Goal: Transaction & Acquisition: Purchase product/service

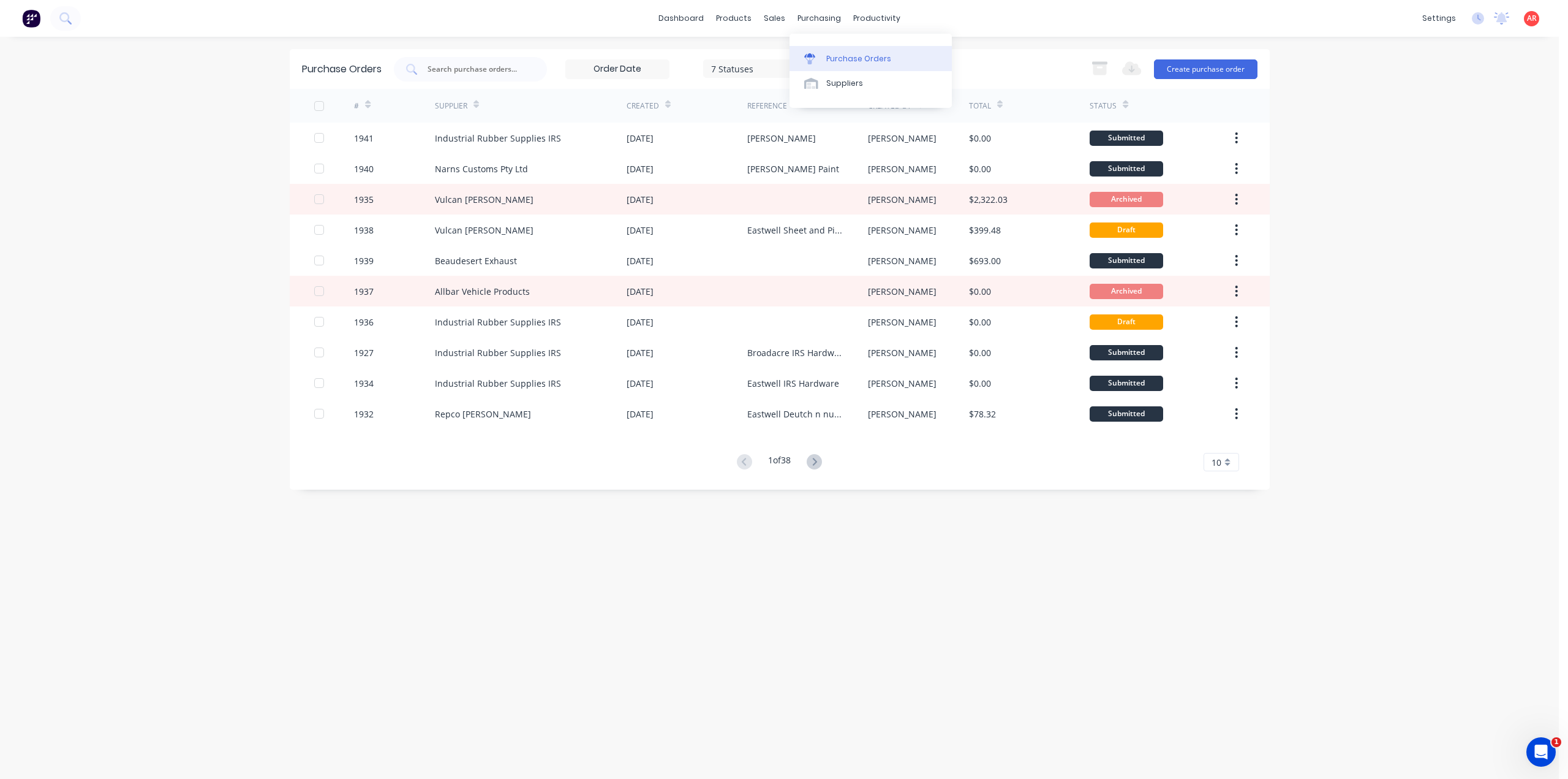
click at [831, 52] on link "Purchase Orders" at bounding box center [871, 58] width 163 height 25
click at [1206, 66] on button "Create purchase order" at bounding box center [1206, 69] width 104 height 19
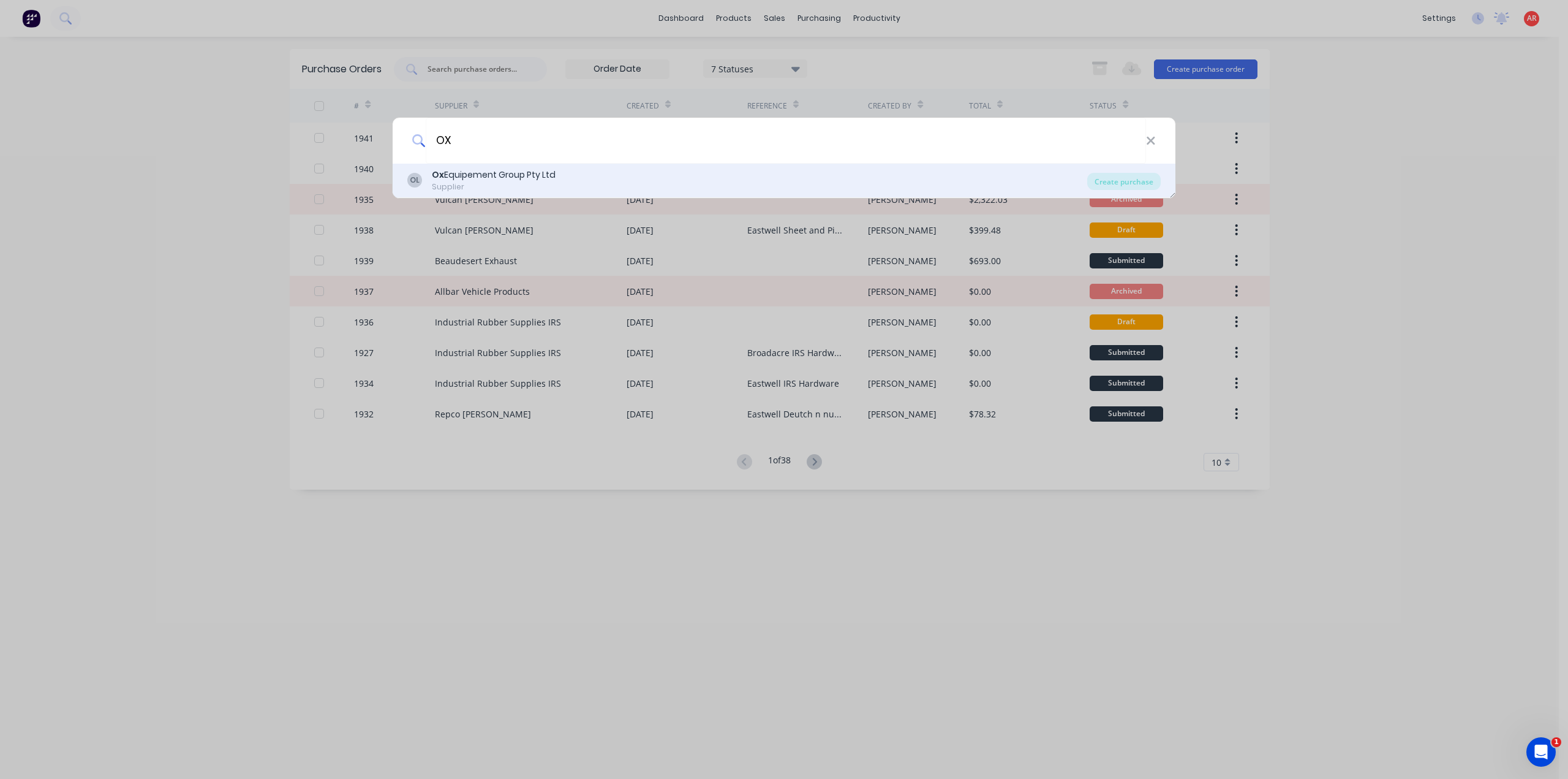
type input "OX"
click at [572, 170] on div "OL Ox Equipement Group Pty Ltd Supplier" at bounding box center [748, 180] width 680 height 24
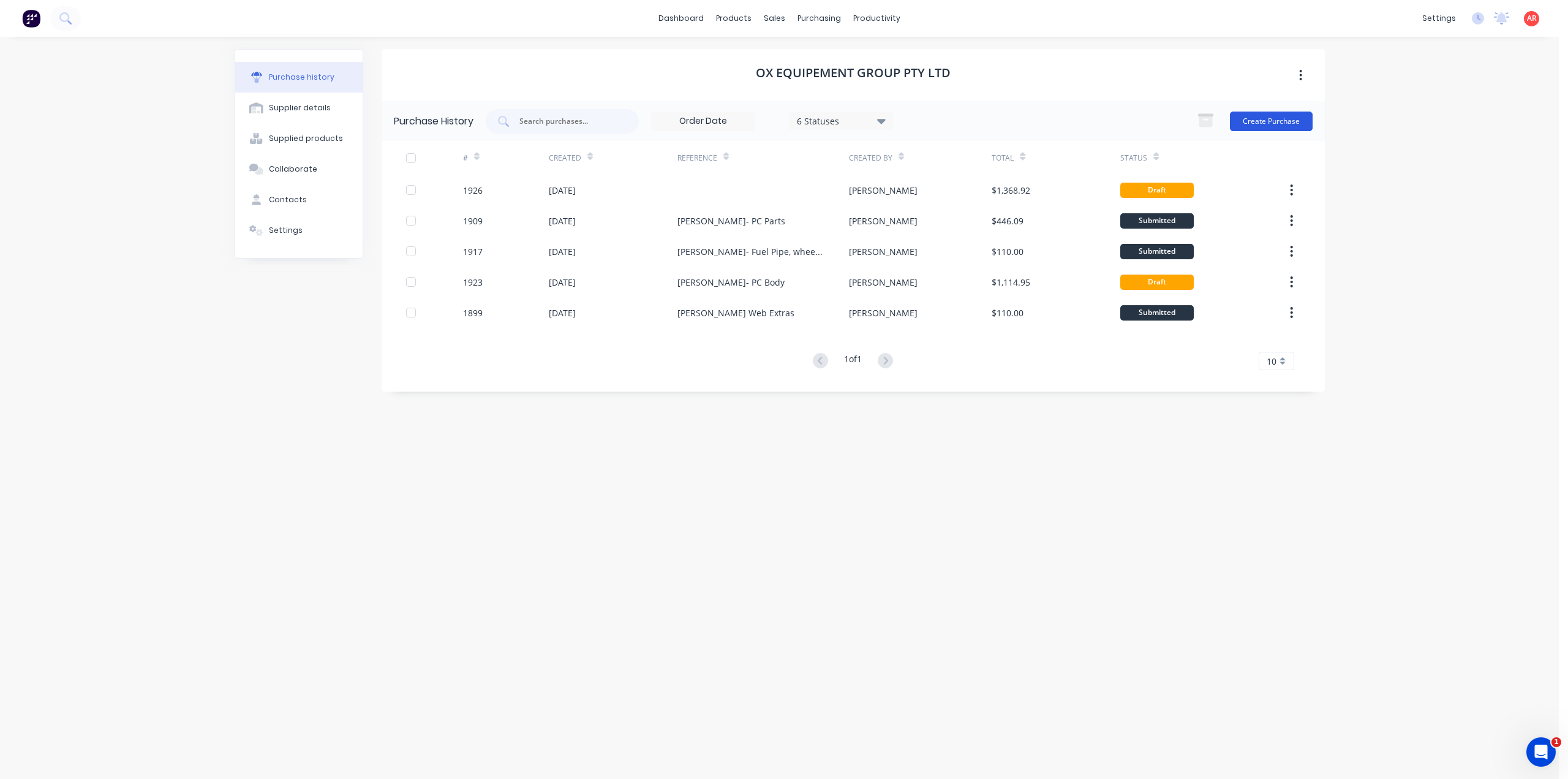
click at [1296, 125] on button "Create Purchase" at bounding box center [1271, 121] width 83 height 19
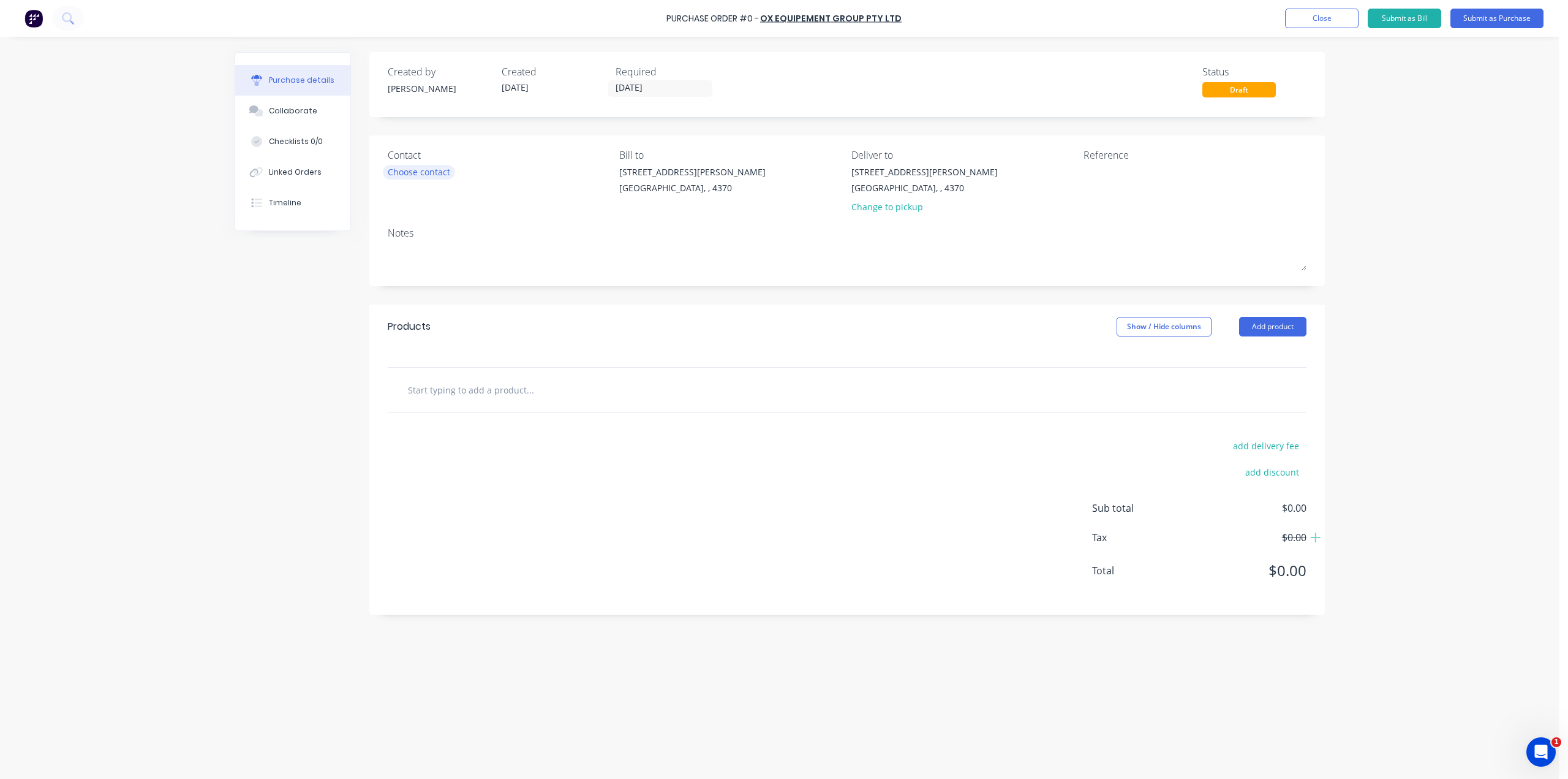
click at [421, 173] on div "Choose contact" at bounding box center [419, 172] width 63 height 13
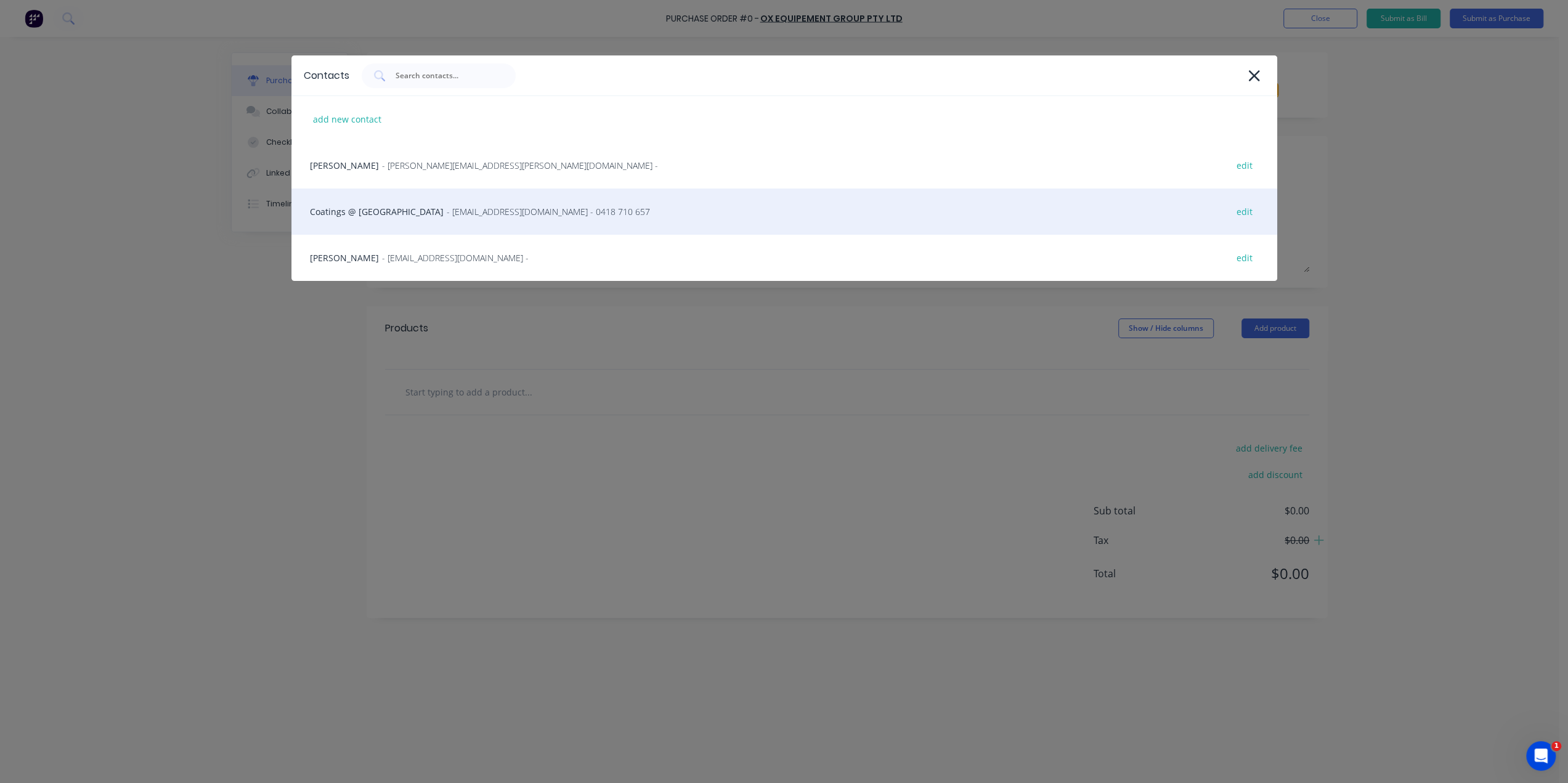
click at [447, 214] on span "- [EMAIL_ADDRESS][DOMAIN_NAME] - 0418 710 657" at bounding box center [548, 211] width 203 height 13
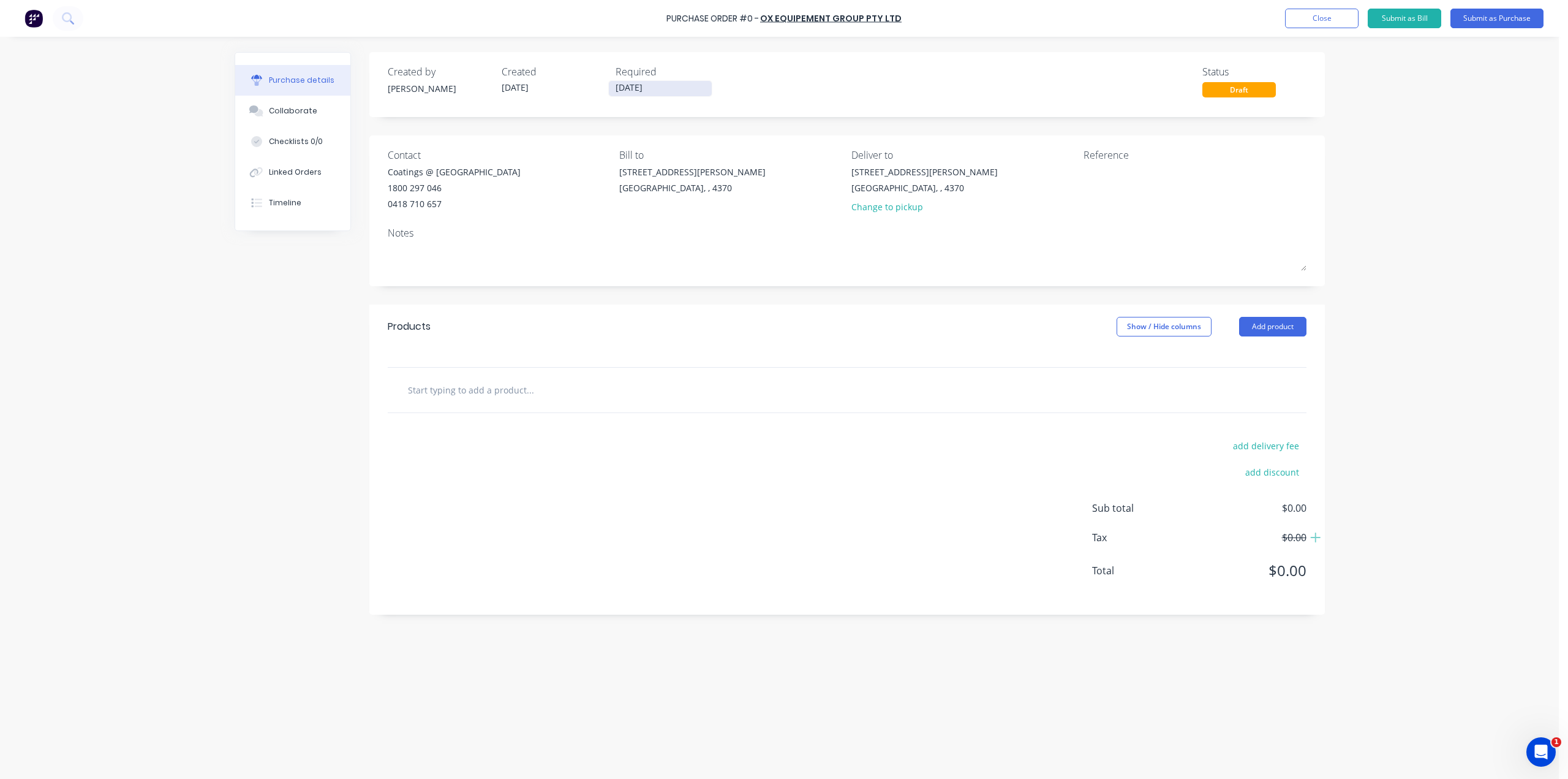
click at [637, 80] on label "[DATE]" at bounding box center [660, 88] width 104 height 17
click at [637, 81] on input "[DATE]" at bounding box center [660, 88] width 103 height 15
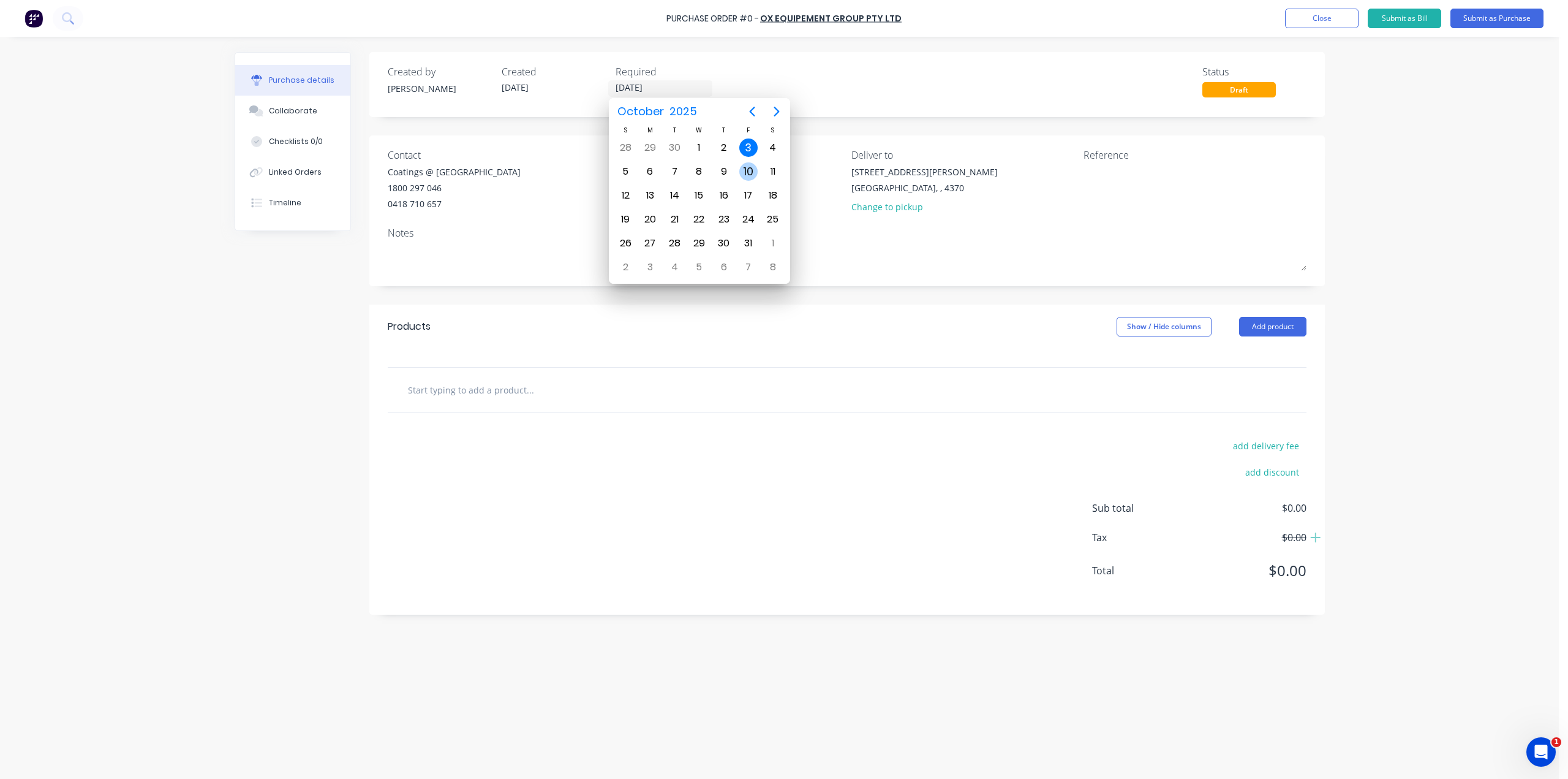
click at [749, 176] on div "10" at bounding box center [748, 172] width 18 height 18
type input "[DATE]"
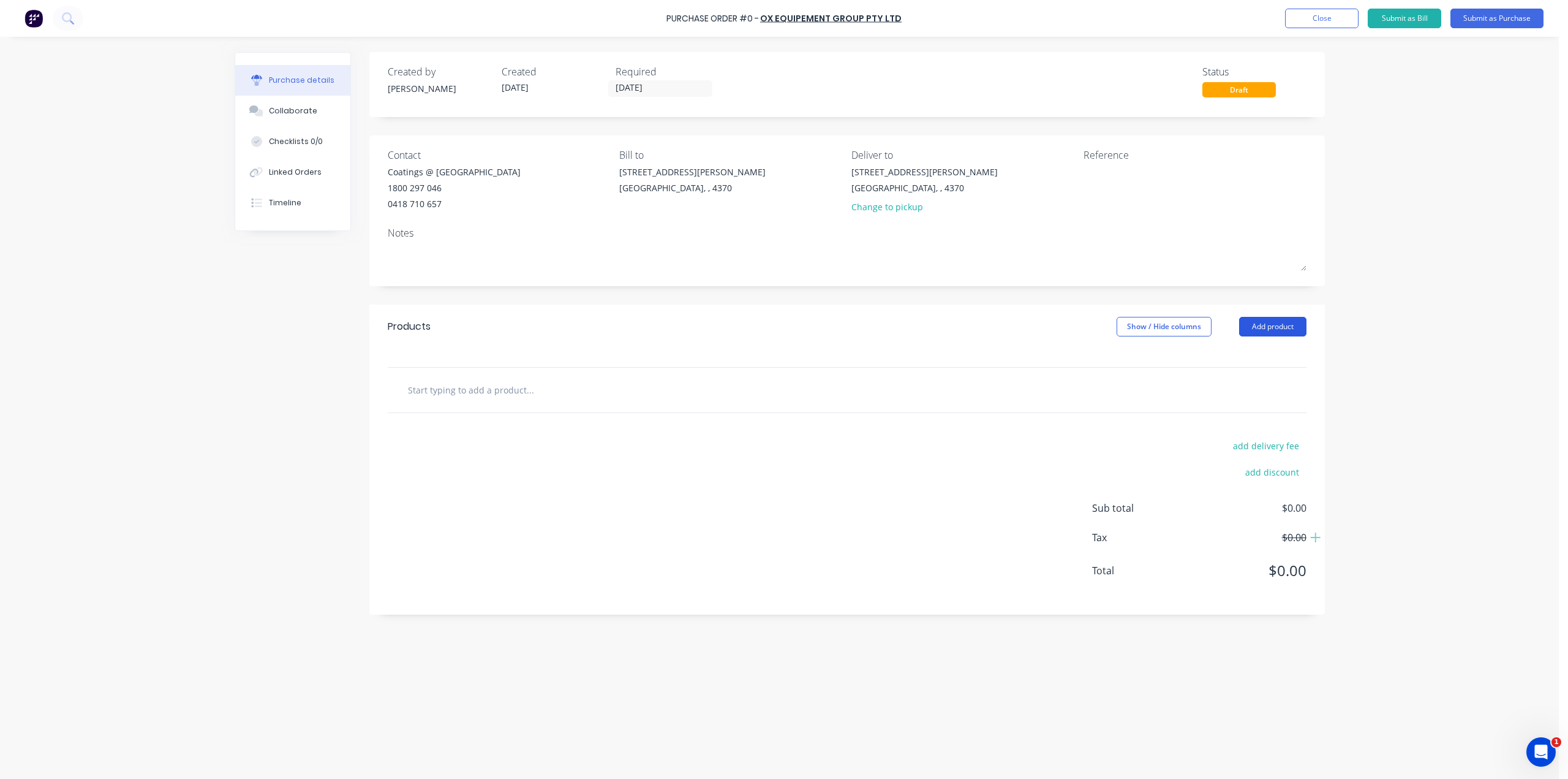
click at [1251, 332] on button "Add product" at bounding box center [1273, 327] width 67 height 19
click at [1239, 361] on div "Product catalogue" at bounding box center [1249, 358] width 94 height 18
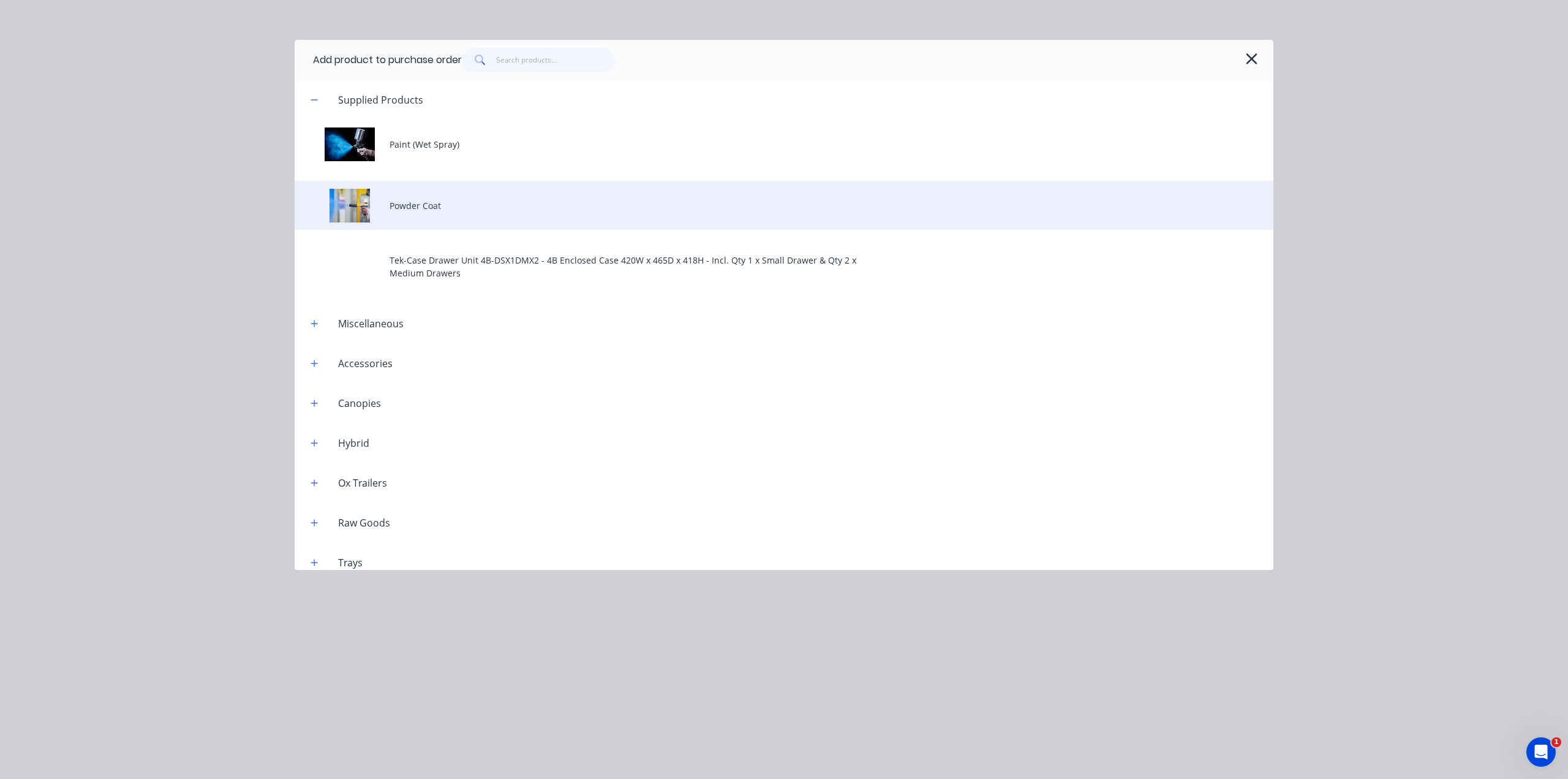
click at [502, 208] on div "Powder Coat" at bounding box center [784, 205] width 979 height 49
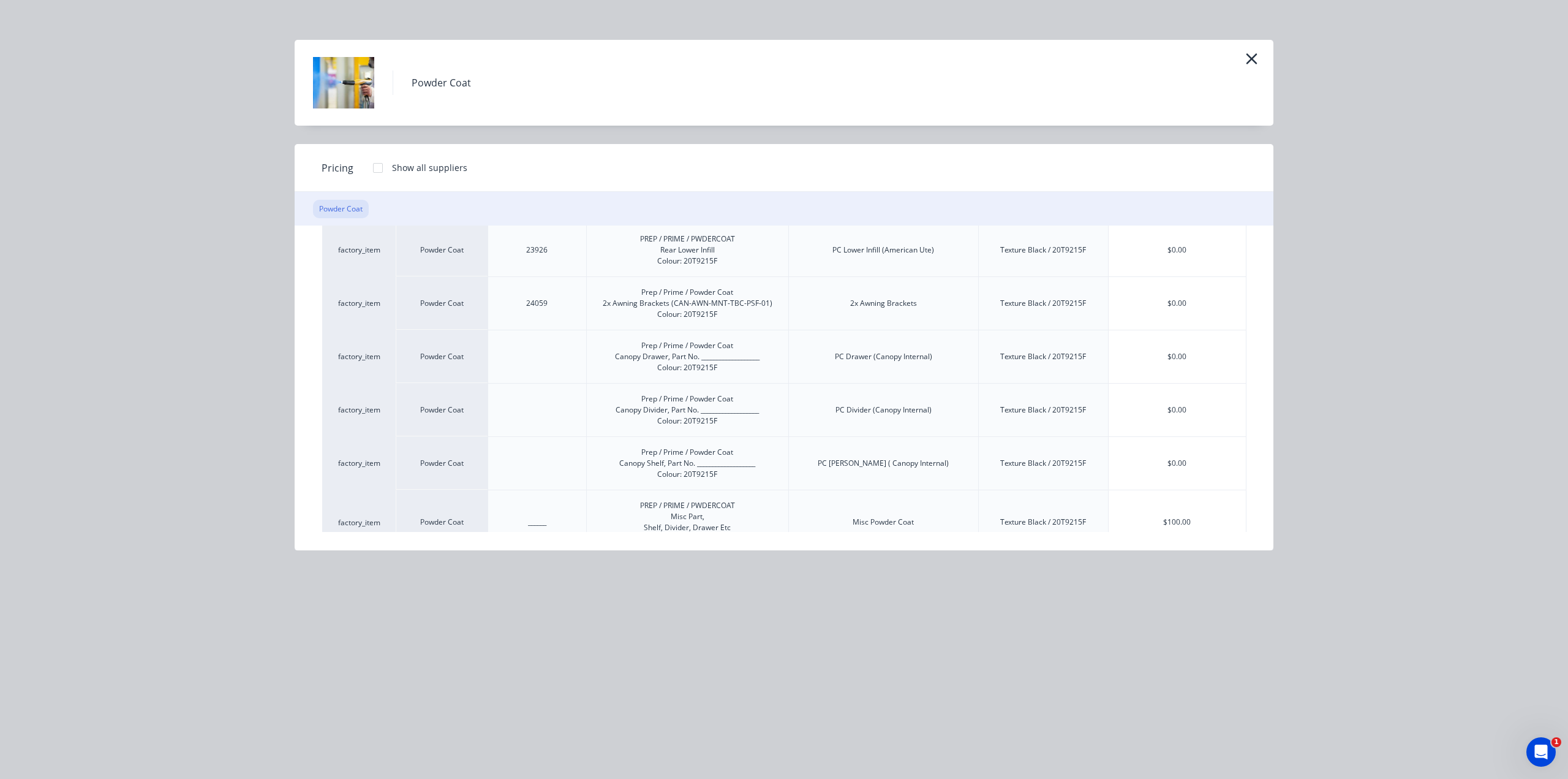
scroll to position [1464, 0]
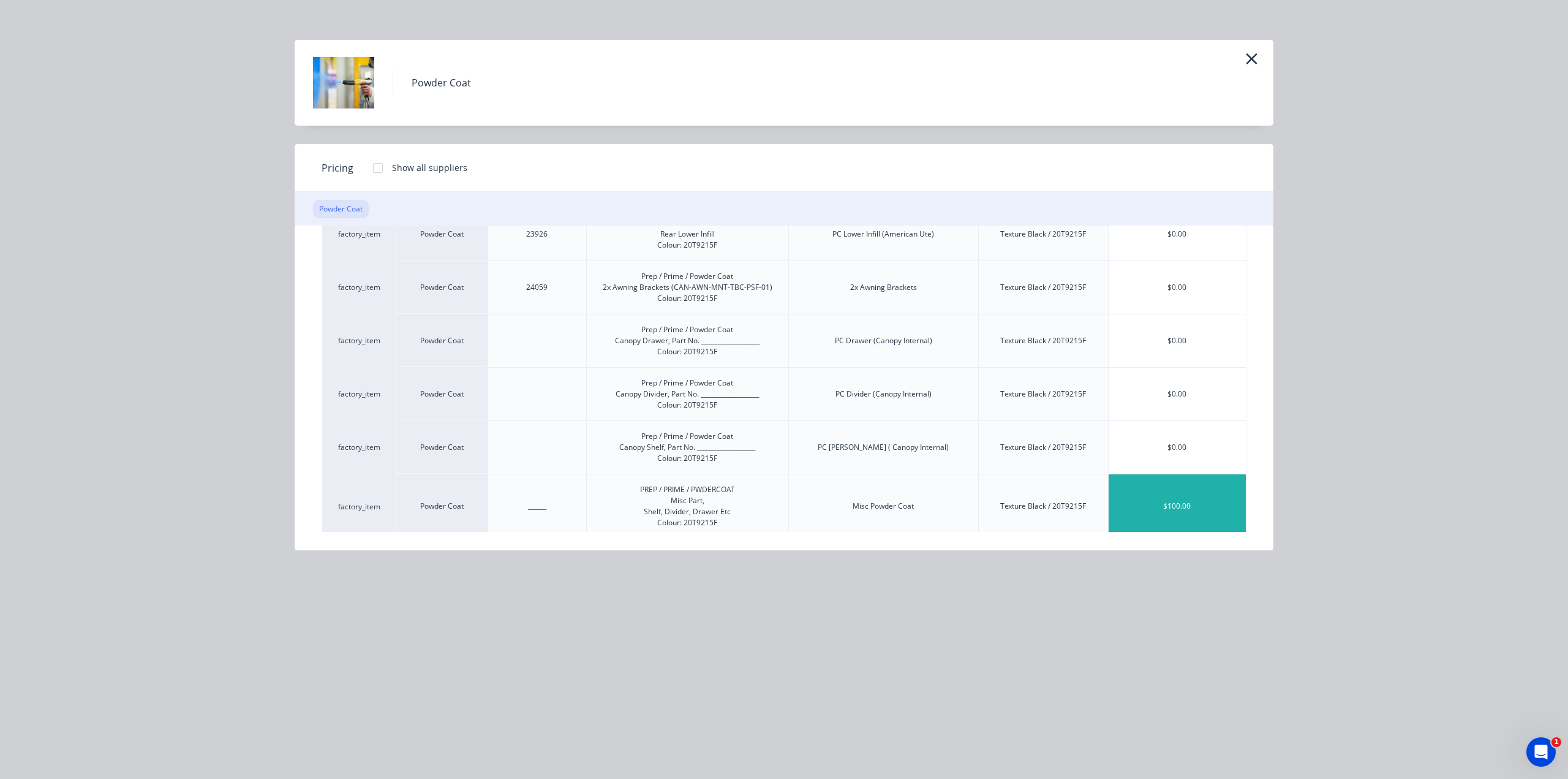
click at [1141, 499] on div "$100.00" at bounding box center [1177, 506] width 137 height 64
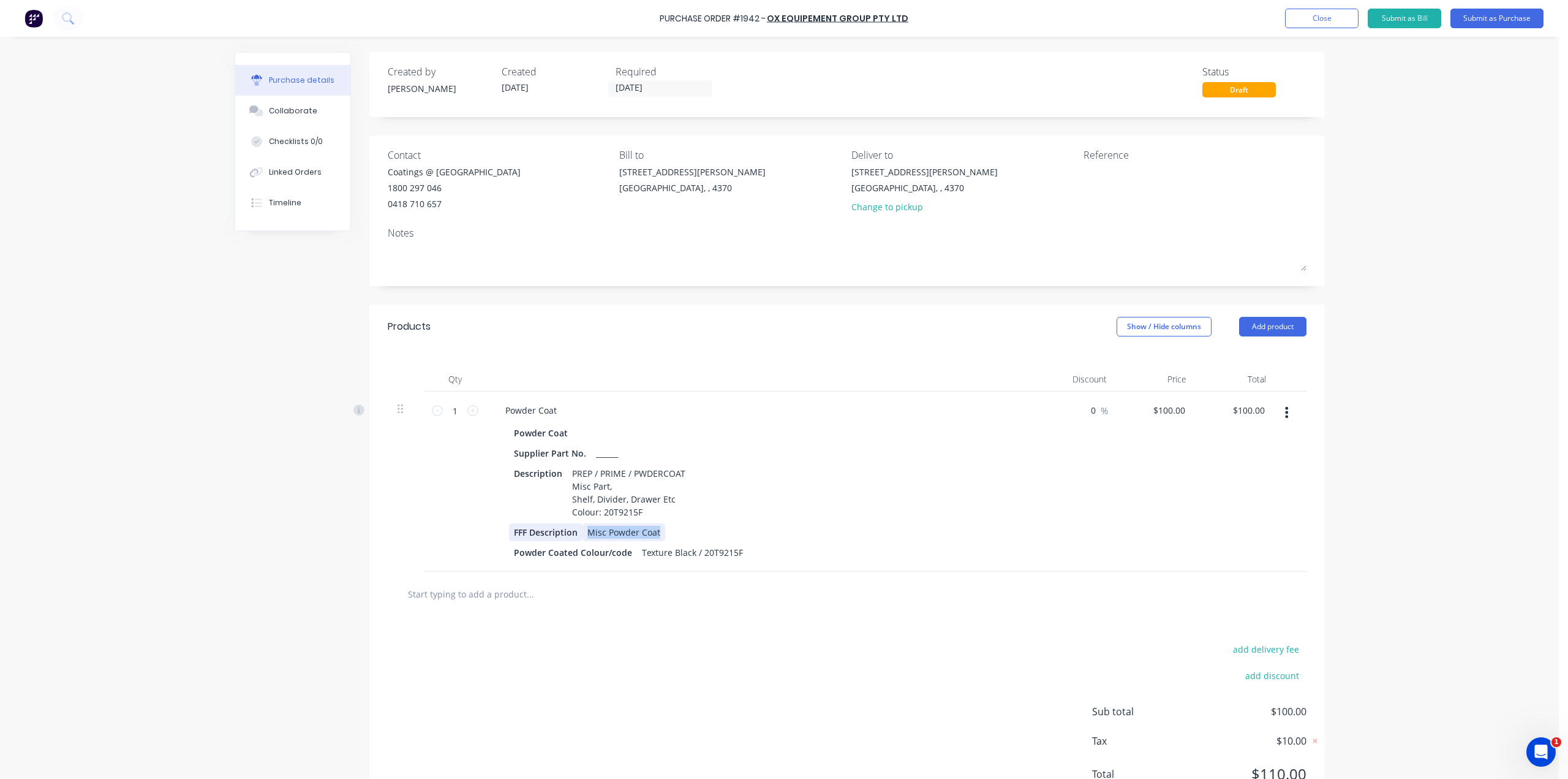
drag, startPoint x: 657, startPoint y: 531, endPoint x: 575, endPoint y: 527, distance: 82.1
click at [575, 527] on div "FFF Description Misc Powder Coat" at bounding box center [759, 532] width 500 height 18
click at [651, 533] on div "1X Fuel Filler Pipe" at bounding box center [623, 532] width 82 height 18
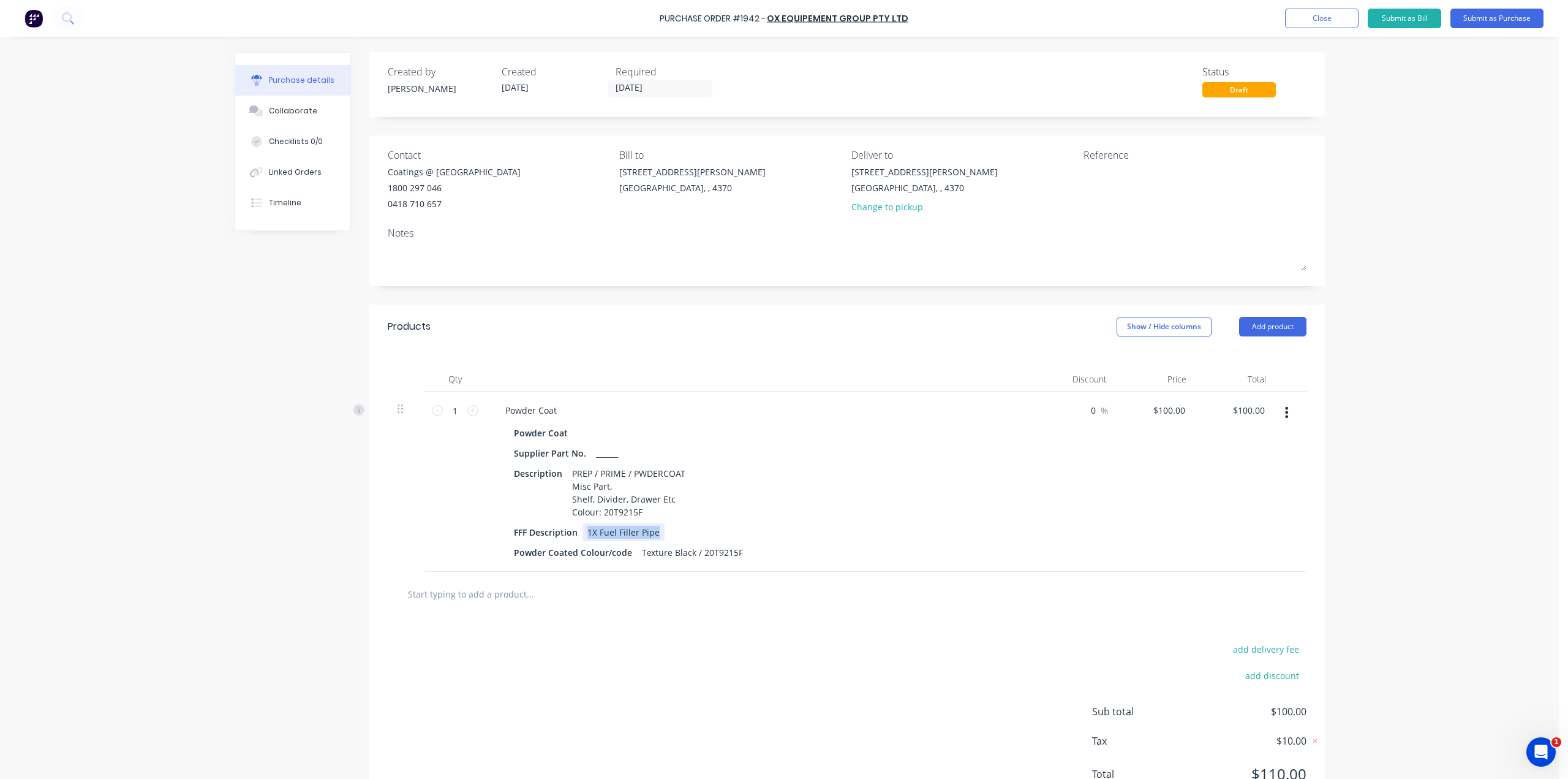
copy div "1X Fuel Filler Pipe"
click at [673, 500] on div "PREP / PRIME / PWDERCOAT Misc Part, Shelf, Divider, Drawer Etc Colour: 20T9215F" at bounding box center [629, 492] width 123 height 56
paste div
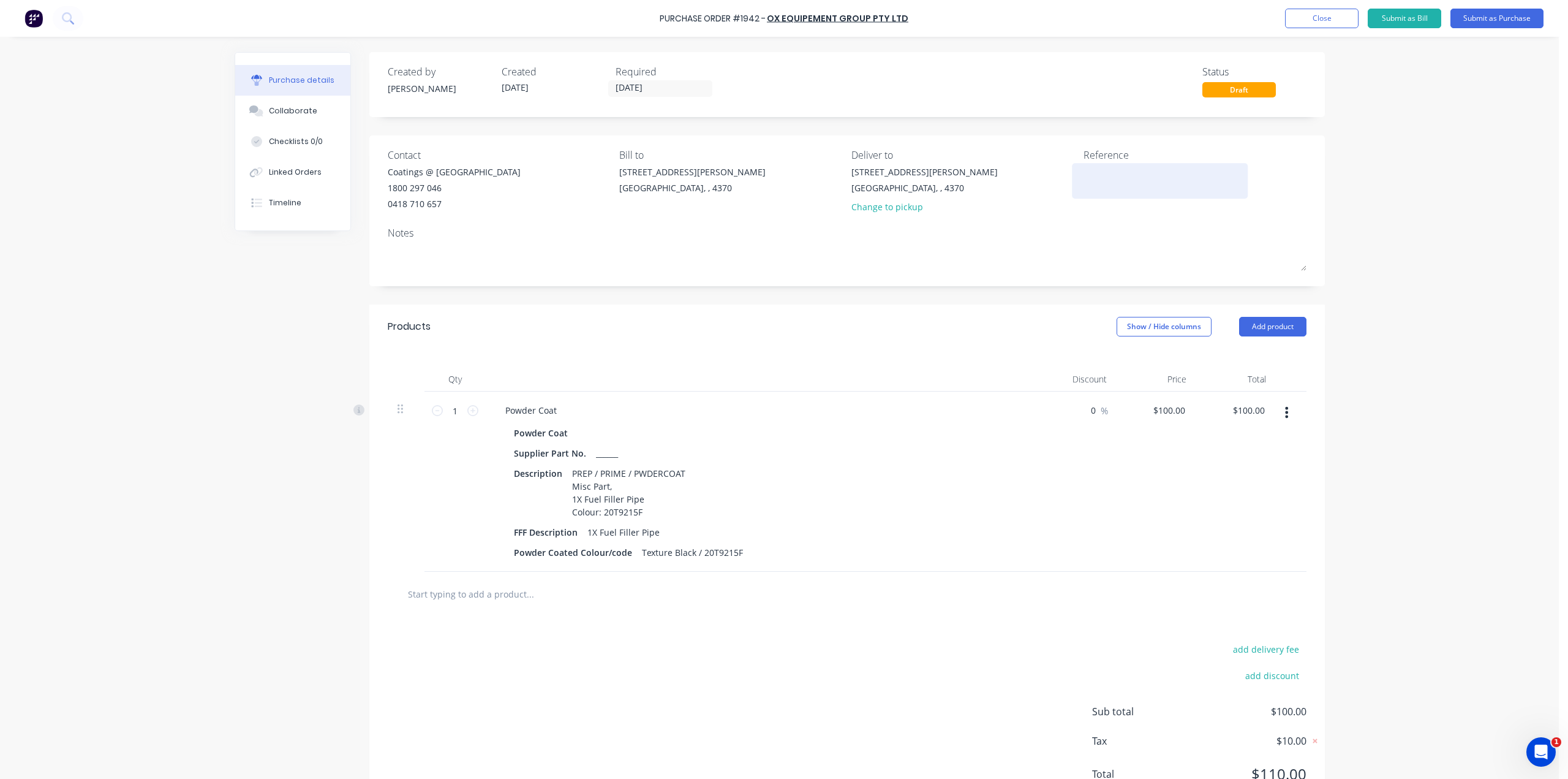
click at [1104, 165] on textarea at bounding box center [1160, 179] width 153 height 28
type textarea "[PERSON_NAME] Pipe Fuel"
type textarea "x"
type textarea "[PERSON_NAME] Pipe Fuel"
click at [1502, 19] on button "Submit as Purchase" at bounding box center [1497, 18] width 93 height 19
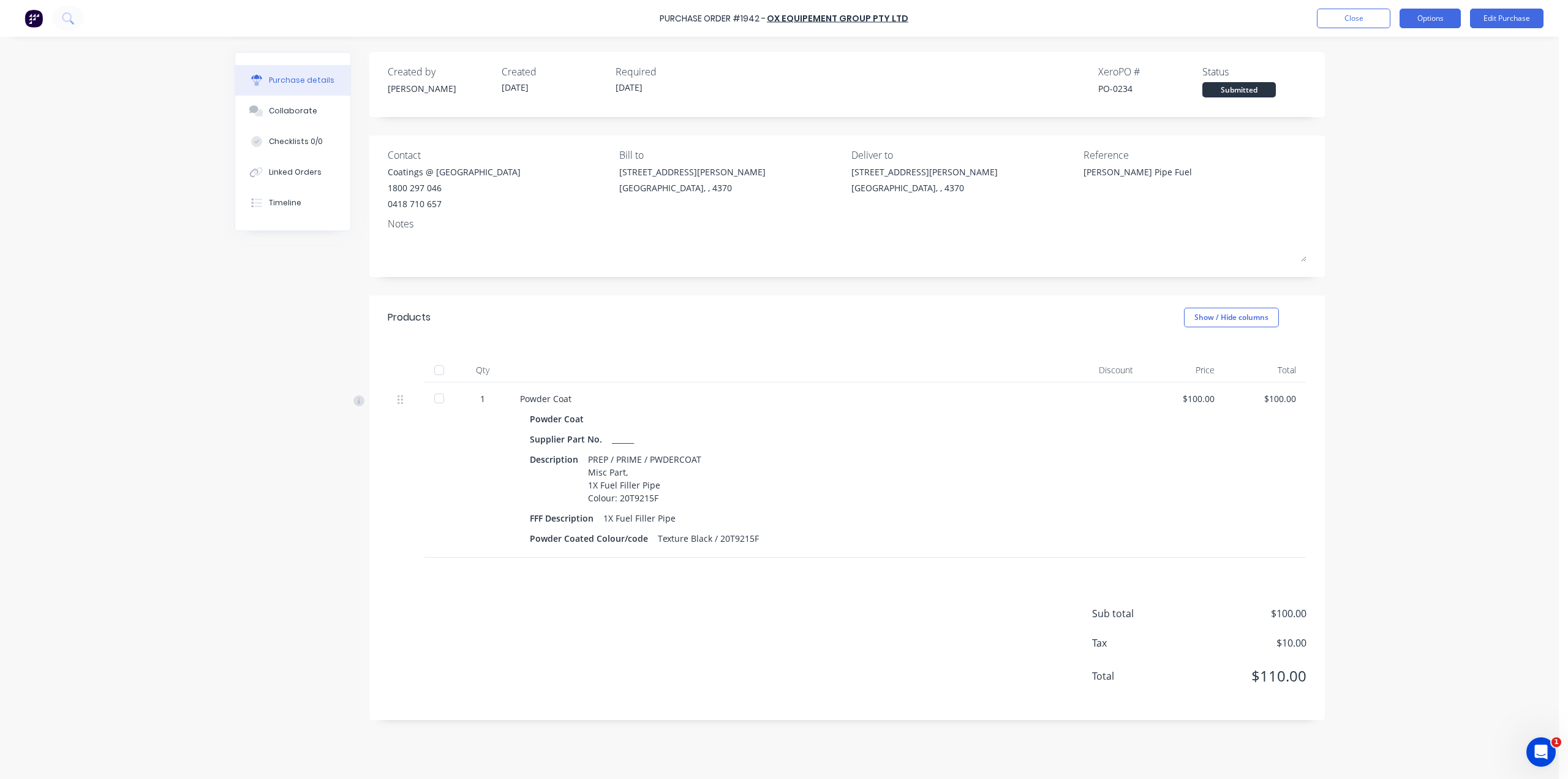
click at [1415, 20] on button "Options" at bounding box center [1430, 18] width 61 height 19
click at [1396, 59] on button "Print / Email" at bounding box center [1403, 50] width 116 height 25
click at [1392, 75] on div "With pricing" at bounding box center [1403, 75] width 94 height 18
type textarea "x"
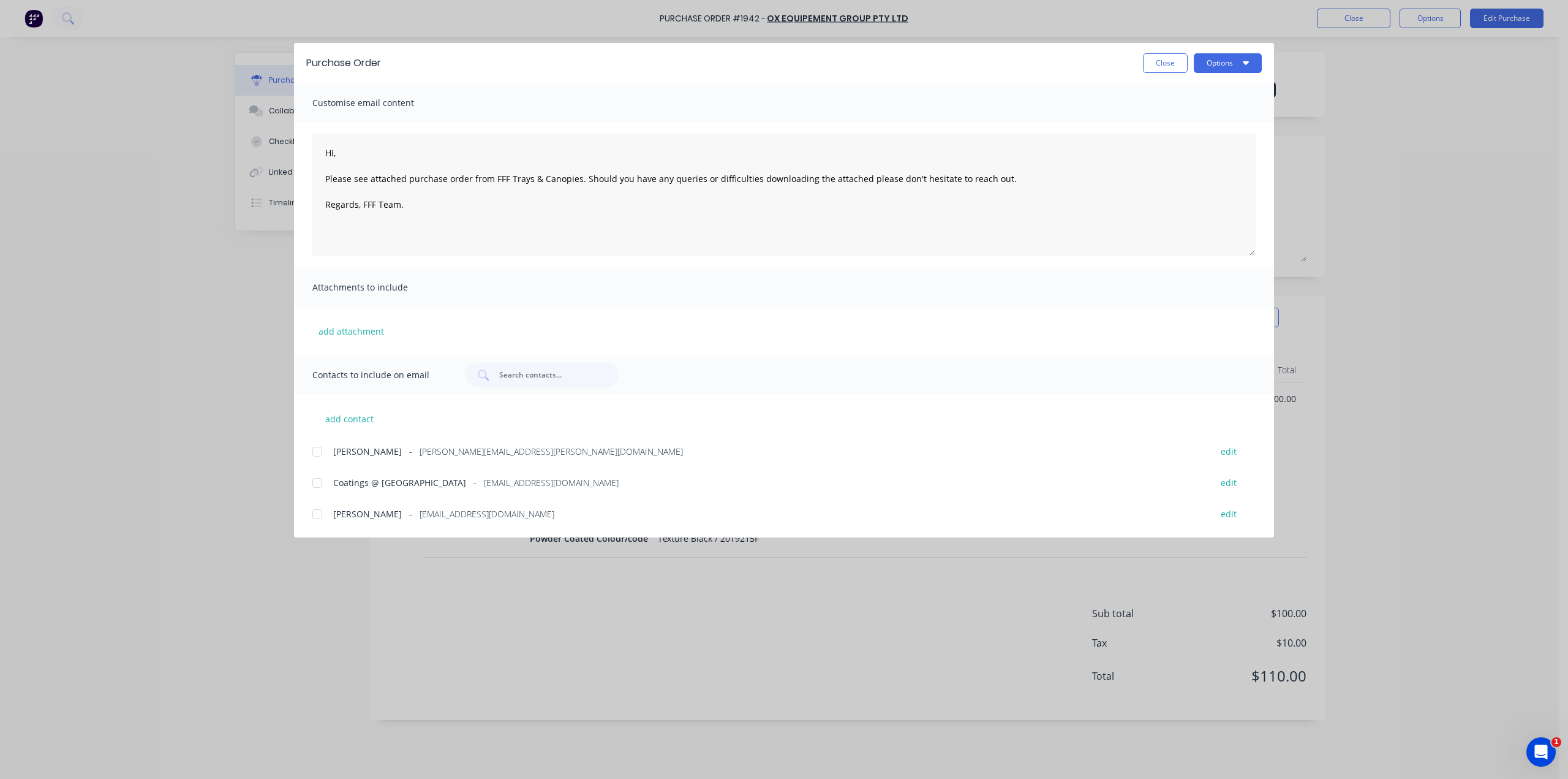
click at [319, 483] on div at bounding box center [317, 483] width 25 height 25
drag, startPoint x: 354, startPoint y: 152, endPoint x: 312, endPoint y: 156, distance: 42.2
click at [312, 156] on div "Hi, Please see attached purchase order from FFF Trays & Canopies. Should you ha…" at bounding box center [784, 195] width 980 height 145
type textarea "Good morning, Please see attached purchase order from FFF Trays & Canopies. Sho…"
click at [1211, 63] on button "Options" at bounding box center [1227, 63] width 68 height 19
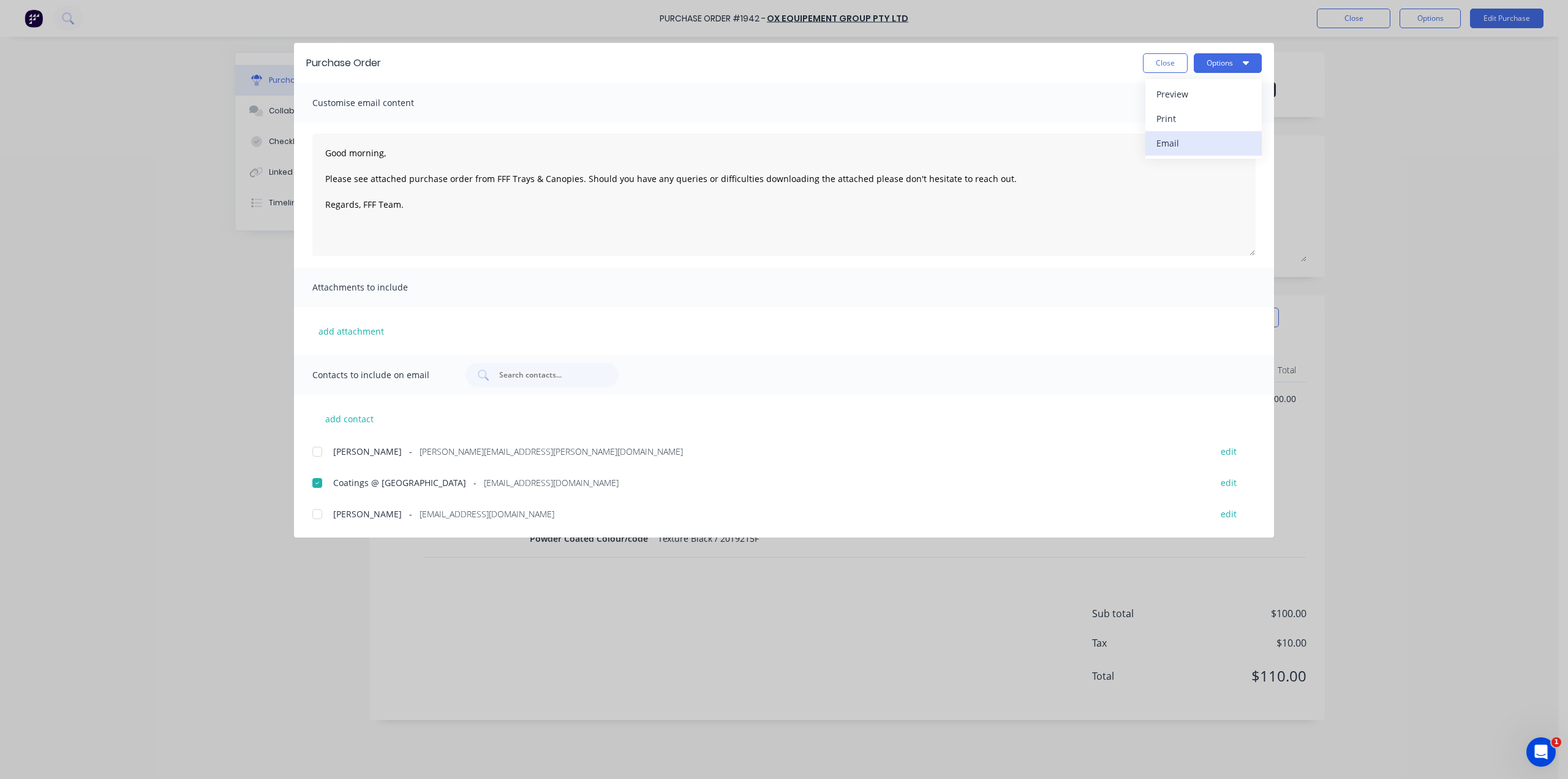
click at [1218, 139] on div "Email" at bounding box center [1204, 143] width 94 height 18
click at [1158, 67] on button "Close" at bounding box center [1165, 63] width 45 height 19
type textarea "x"
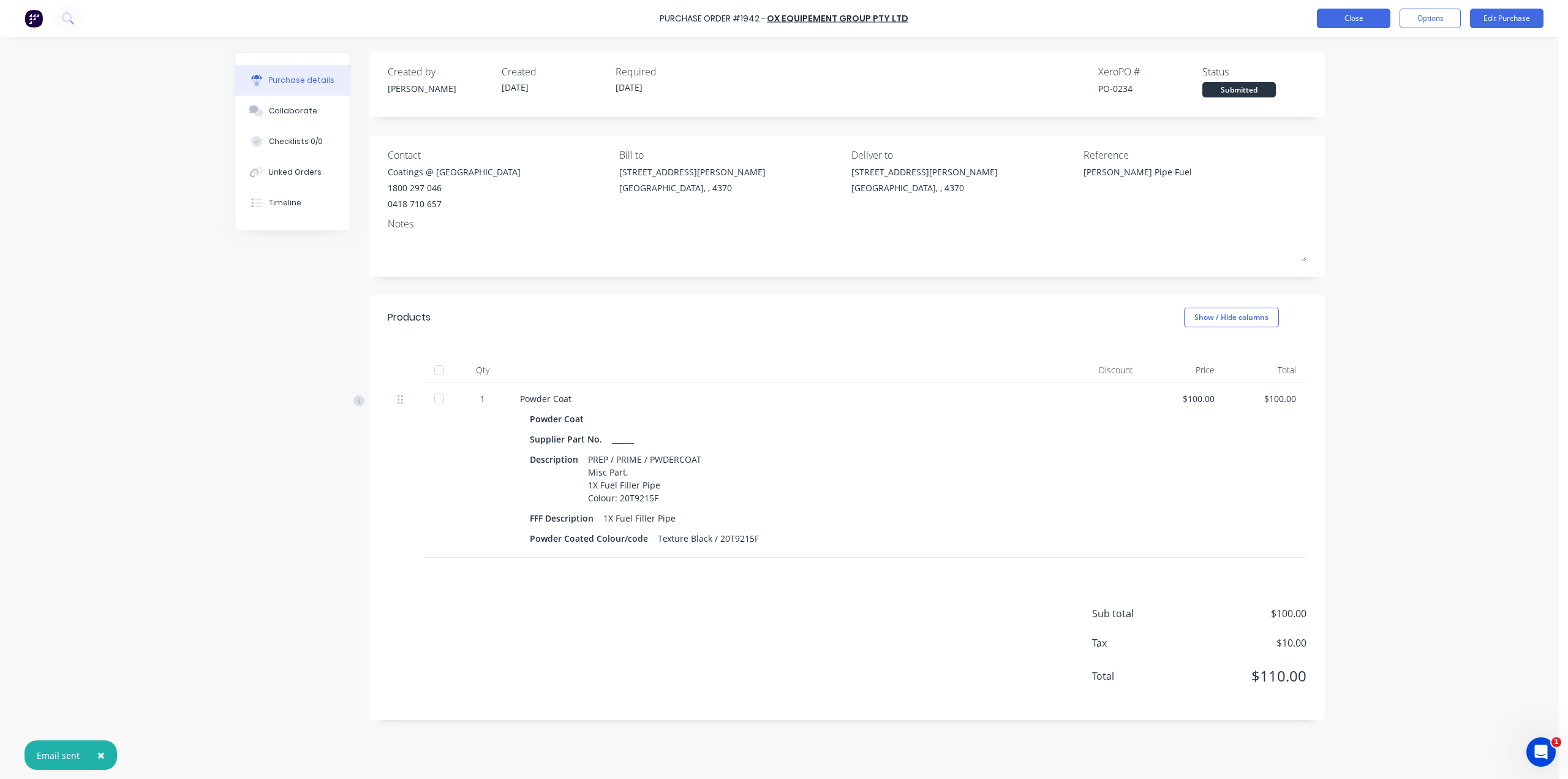
click at [1360, 18] on button "Close" at bounding box center [1354, 18] width 74 height 19
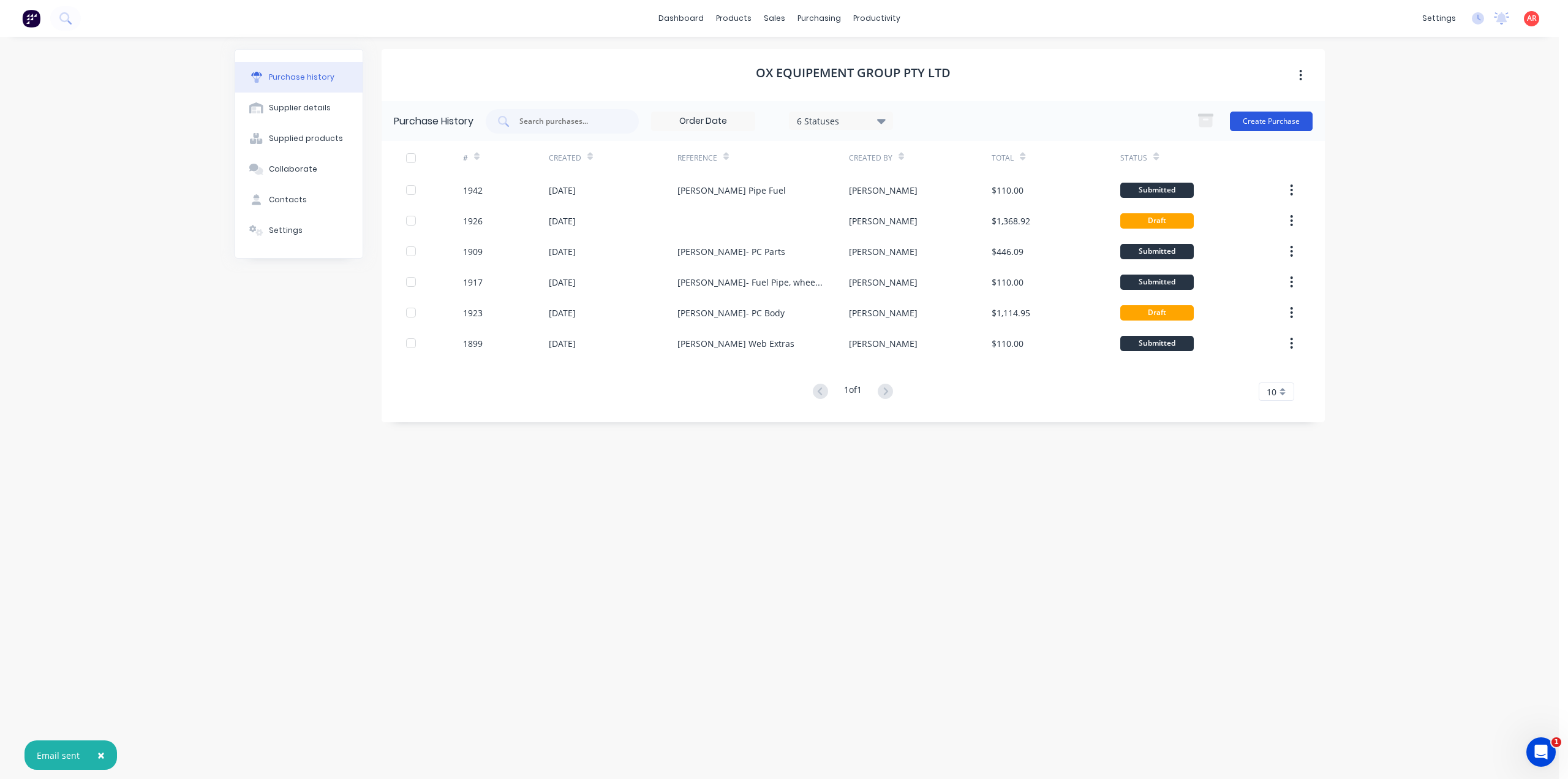
click at [1276, 117] on button "Create Purchase" at bounding box center [1271, 121] width 83 height 19
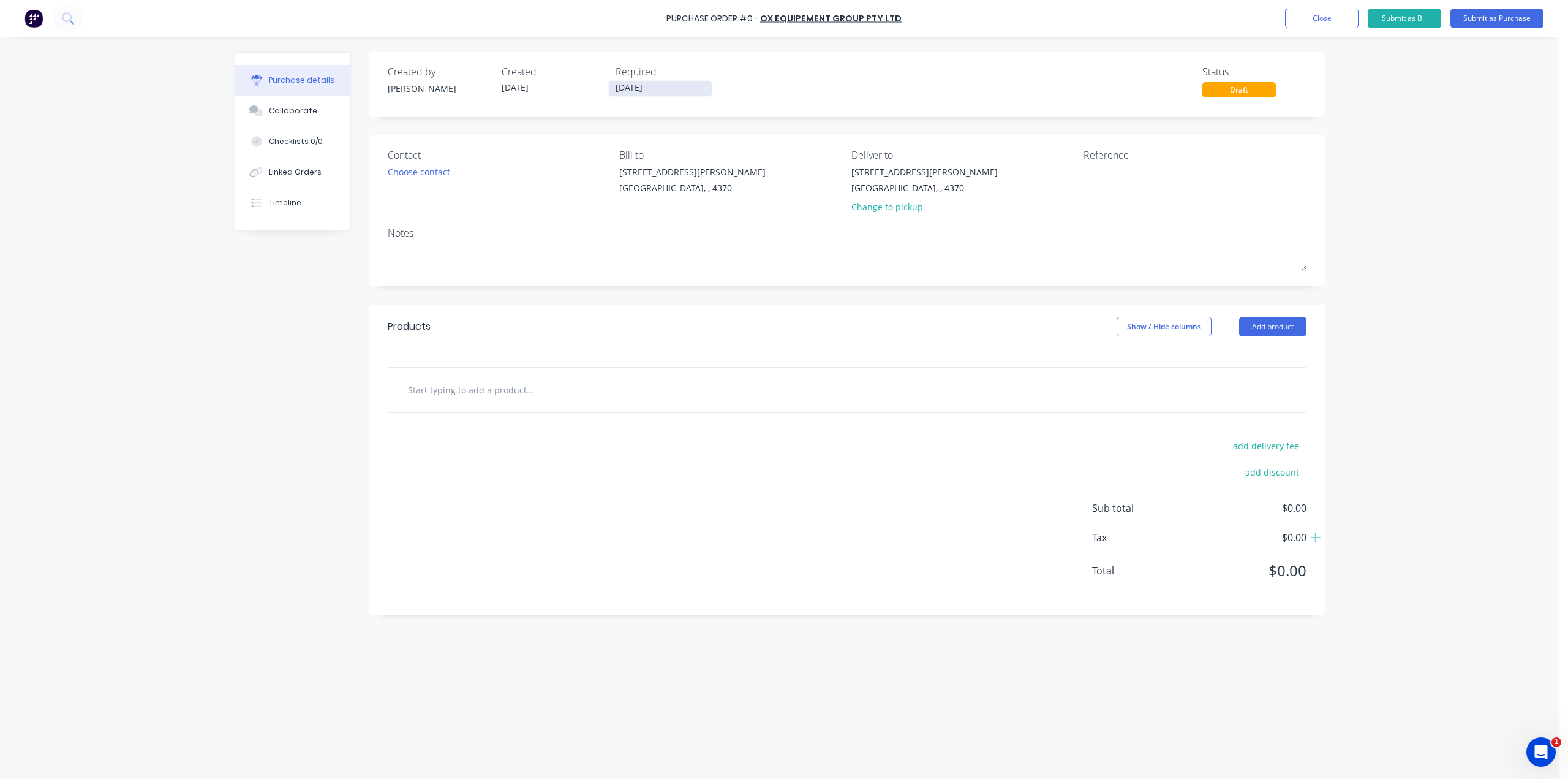
click at [652, 90] on input "[DATE]" at bounding box center [660, 88] width 103 height 15
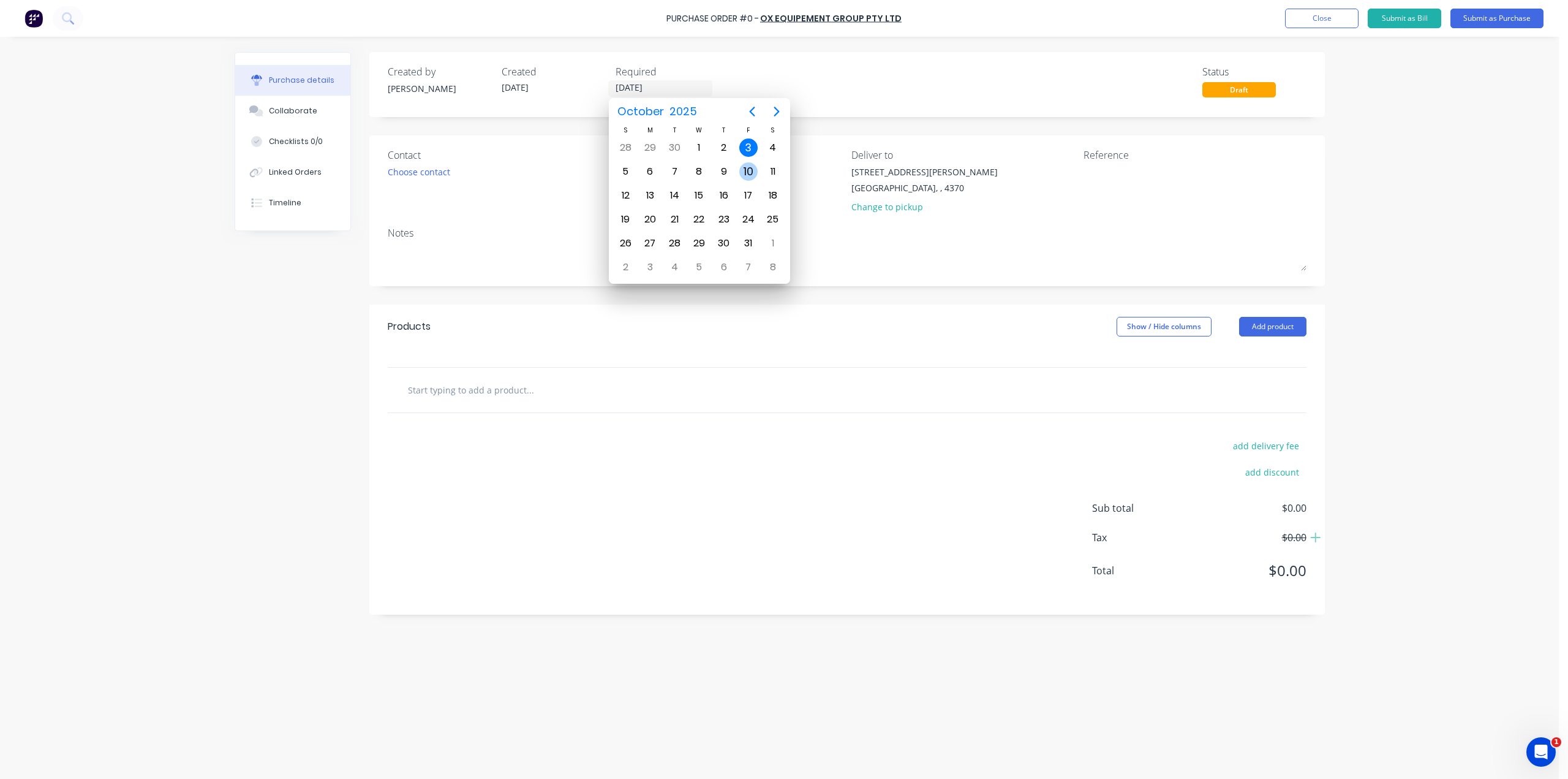
click at [750, 167] on div "10" at bounding box center [748, 172] width 18 height 18
type input "[DATE]"
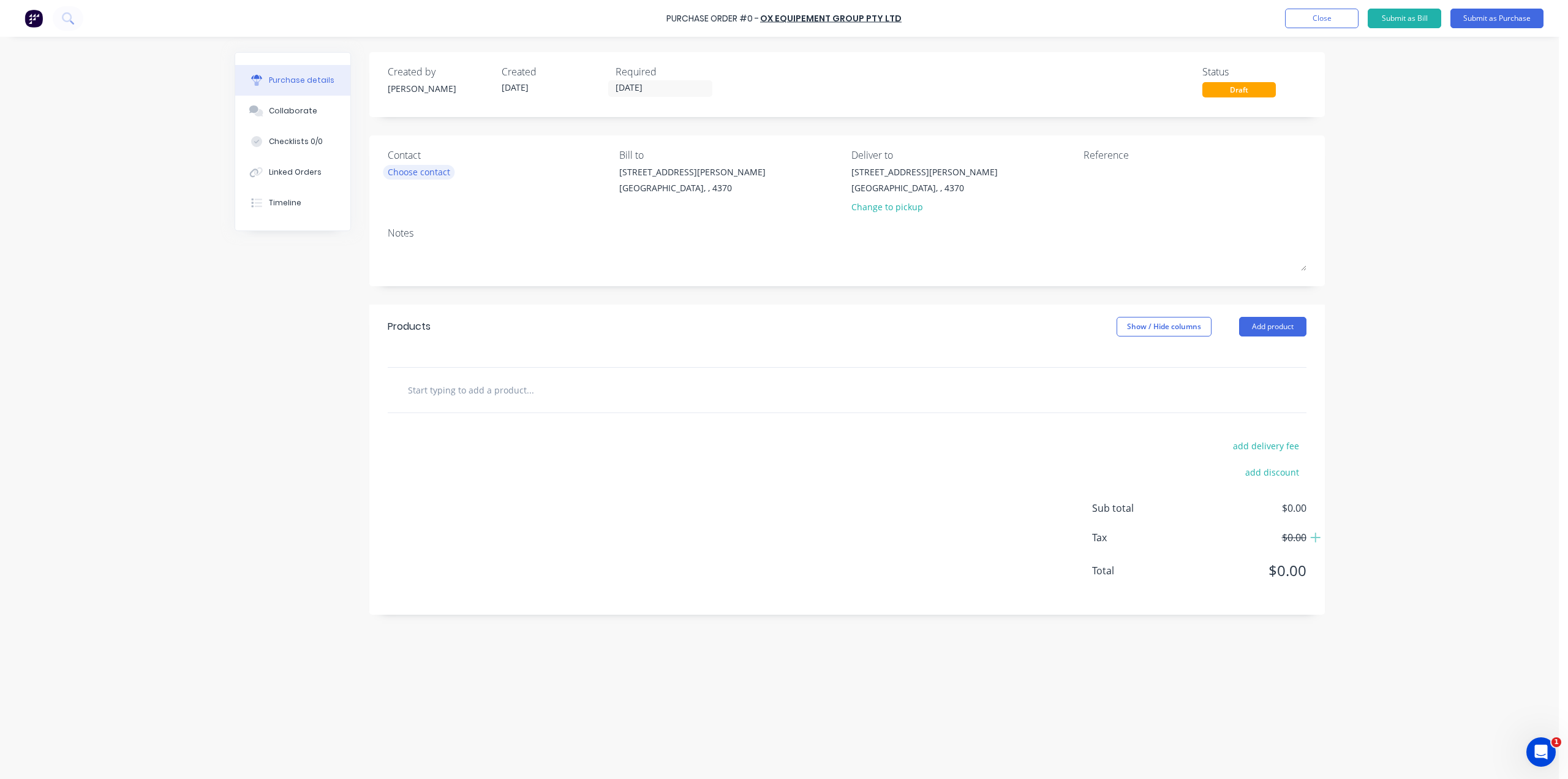
click at [447, 172] on div "Choose contact" at bounding box center [419, 172] width 63 height 13
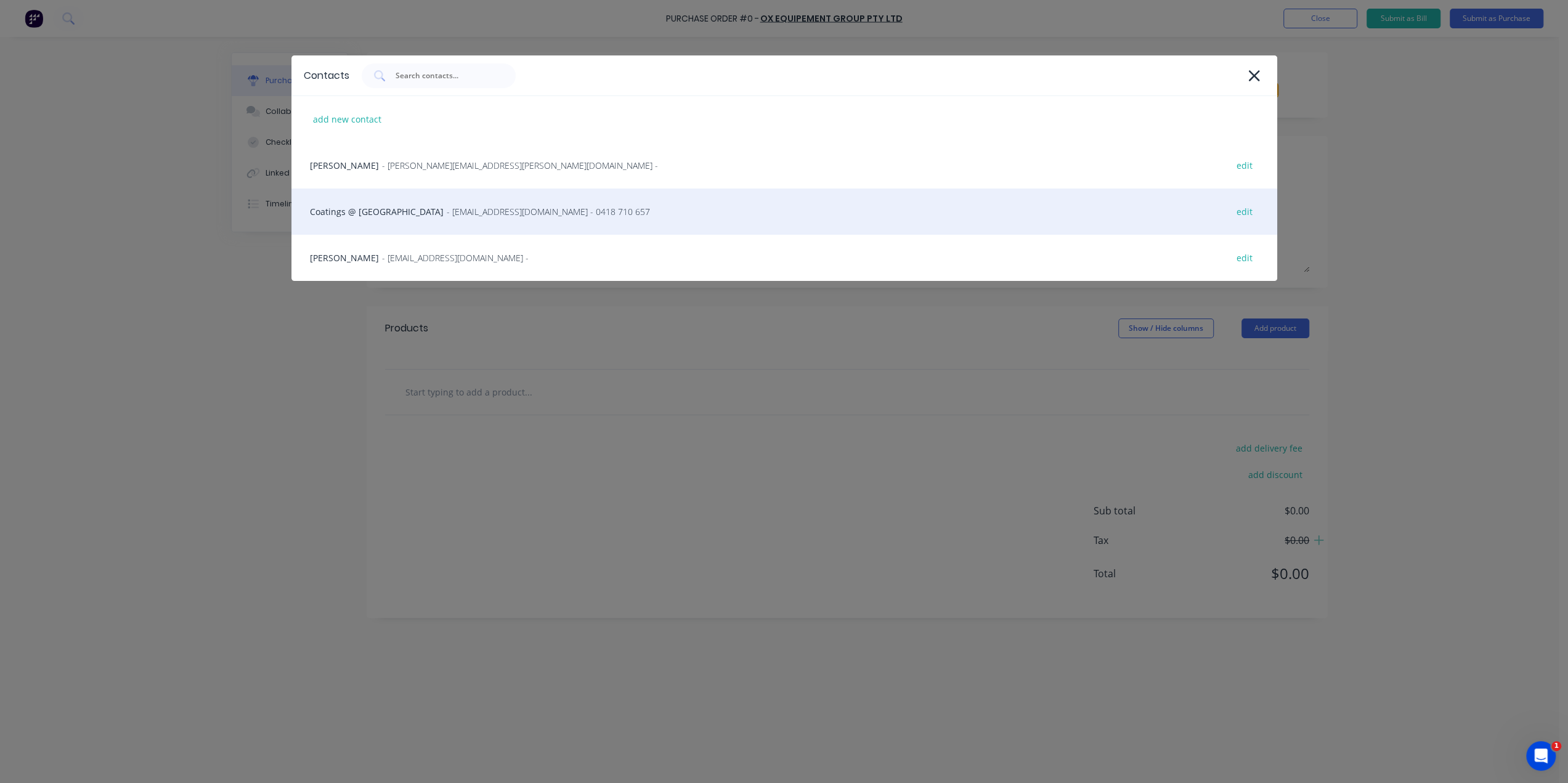
click at [453, 211] on span "- [EMAIL_ADDRESS][DOMAIN_NAME] - 0418 710 657" at bounding box center [548, 211] width 203 height 13
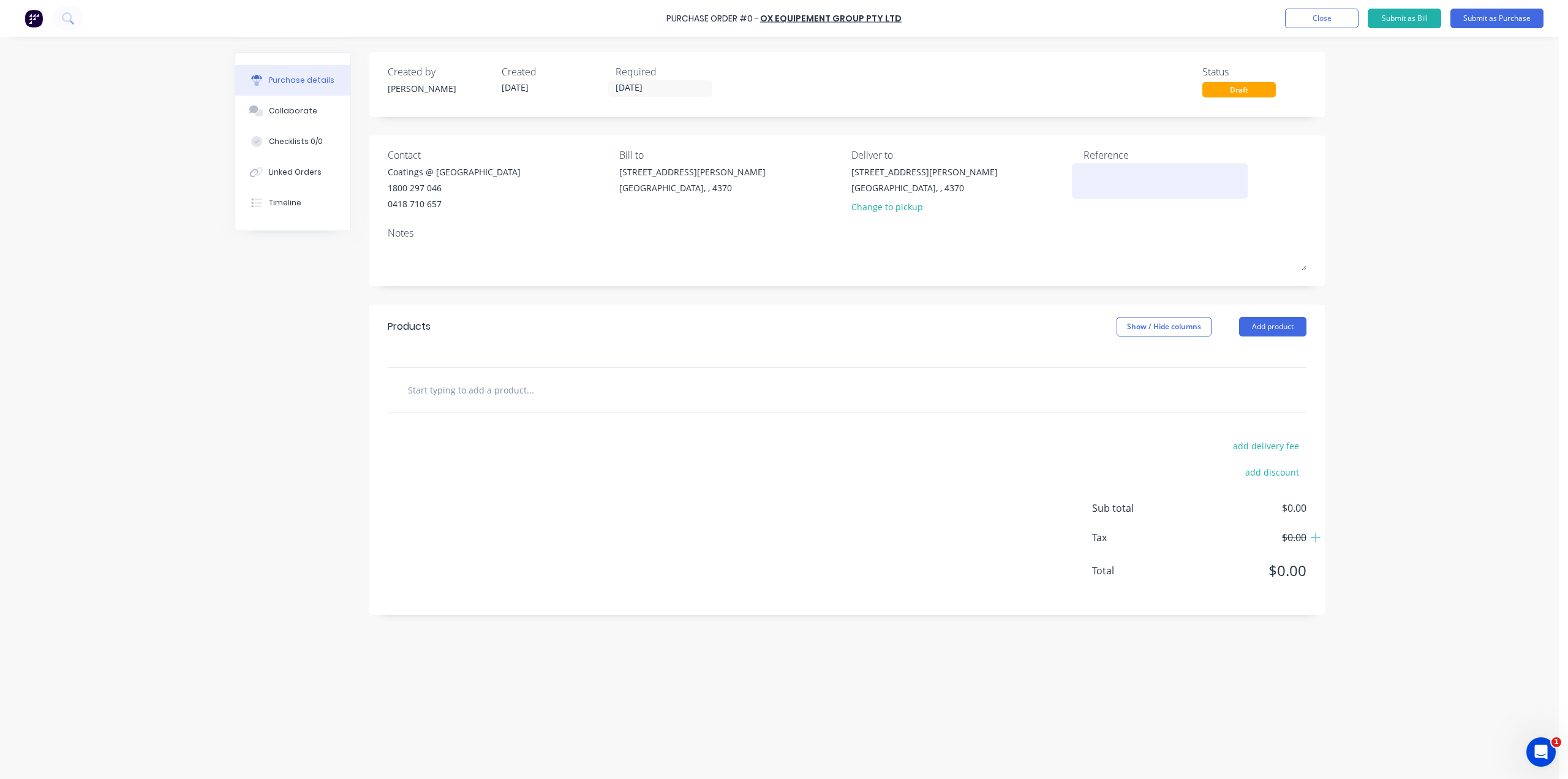
click at [1124, 177] on textarea at bounding box center [1160, 179] width 153 height 28
type textarea "FFF Dmax"
type textarea "x"
type textarea "FFF Dmax"
type textarea "x"
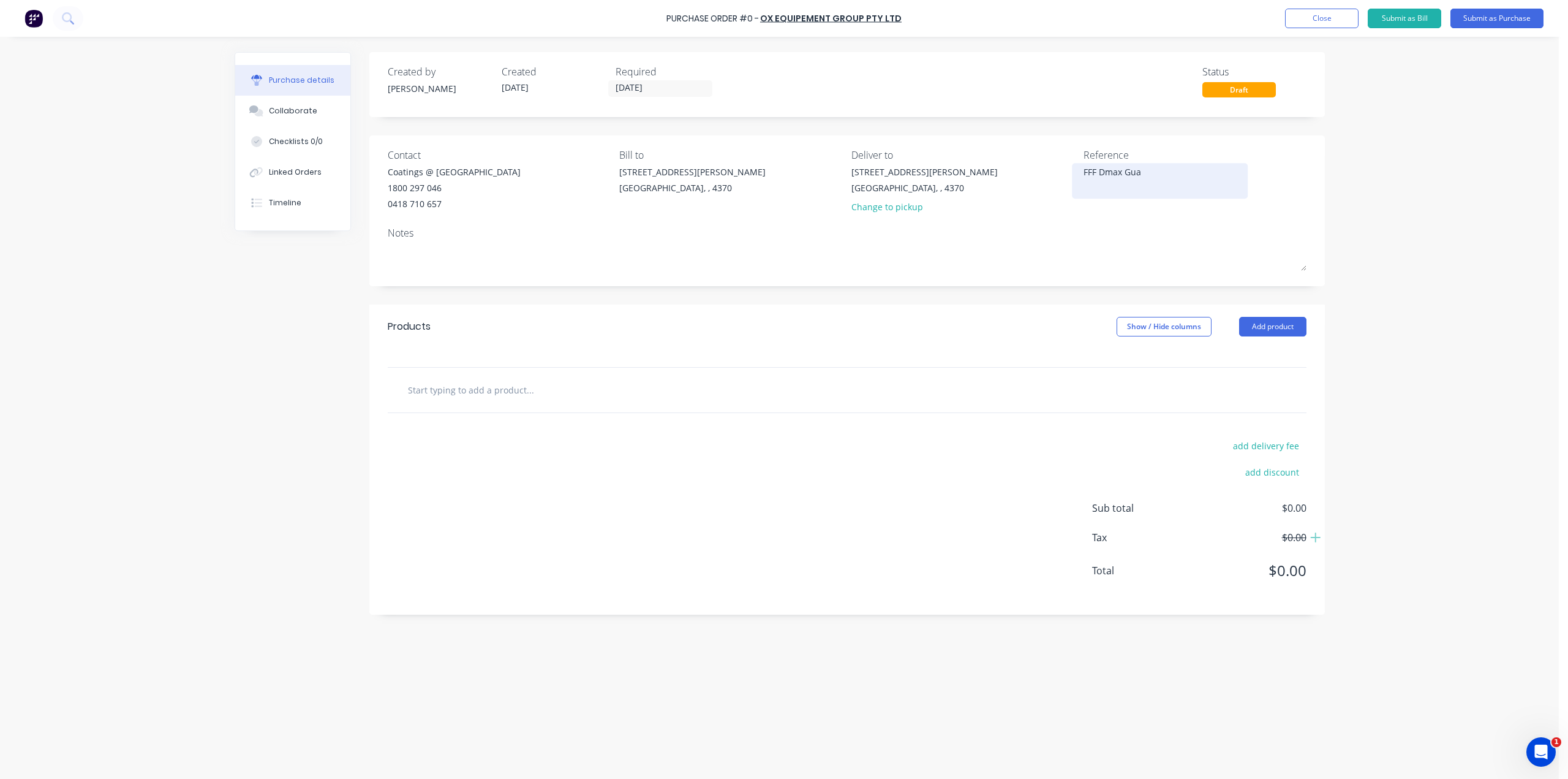
type textarea "FFF Dmax Guar"
type textarea "x"
type textarea "FFF Dmax Guard"
type textarea "x"
type textarea "FFF Dmax Guards"
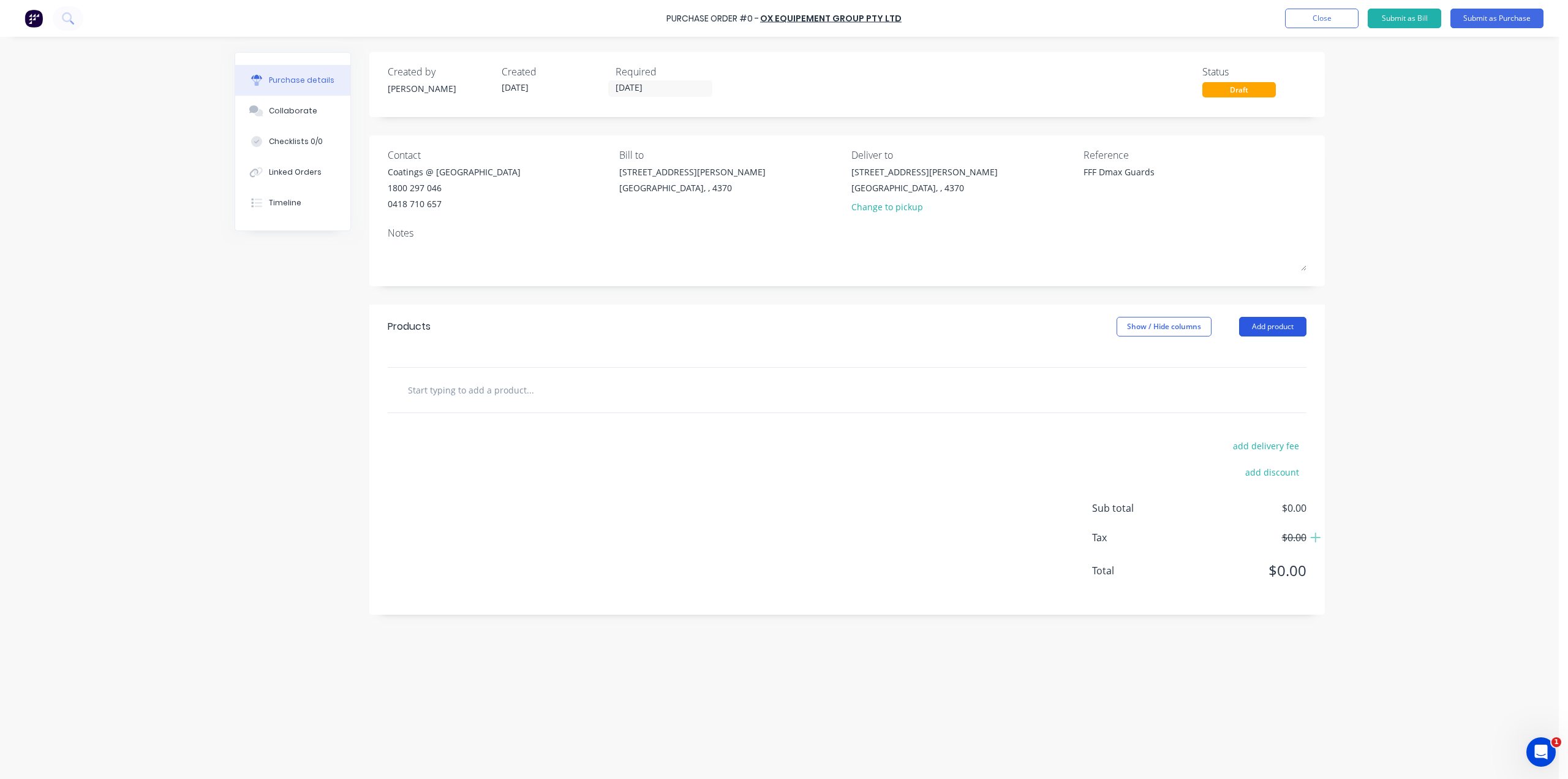
type textarea "x"
type textarea "FFF Dmax Guards"
click at [1269, 329] on button "Add product" at bounding box center [1273, 327] width 67 height 19
click at [1263, 358] on div "Product catalogue" at bounding box center [1249, 358] width 94 height 18
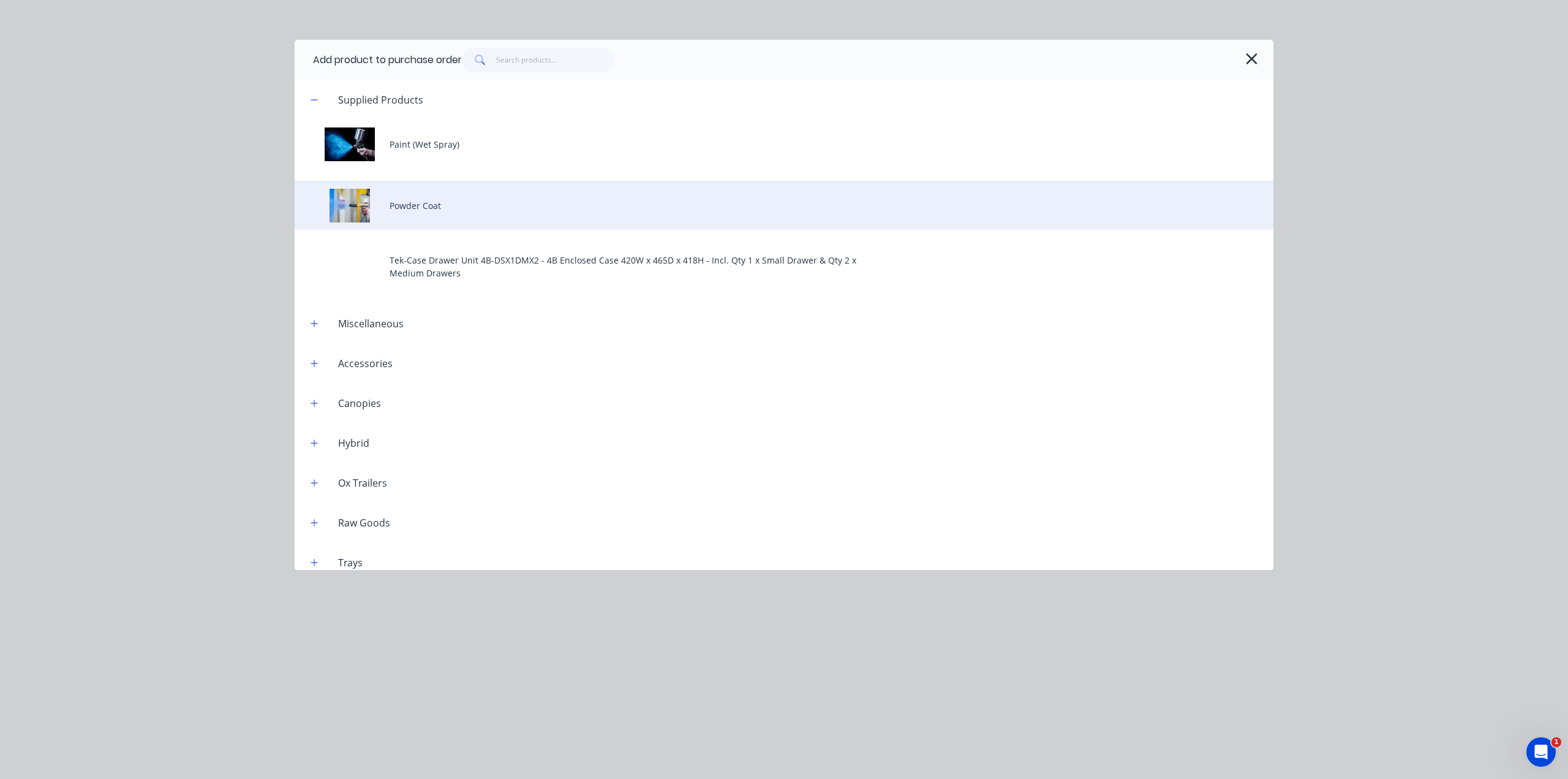
click at [444, 212] on div "Powder Coat" at bounding box center [784, 205] width 979 height 49
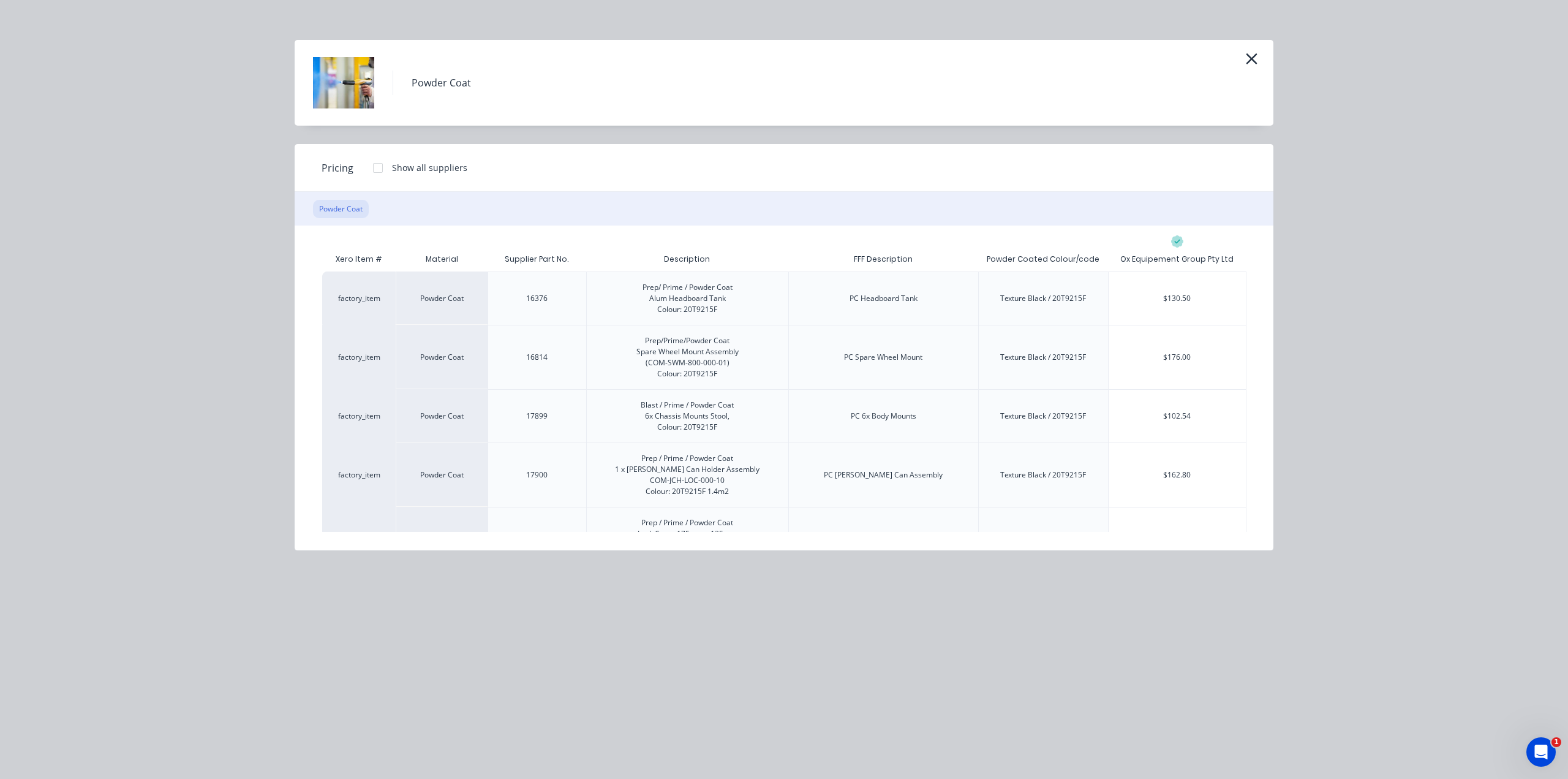
scroll to position [123, 0]
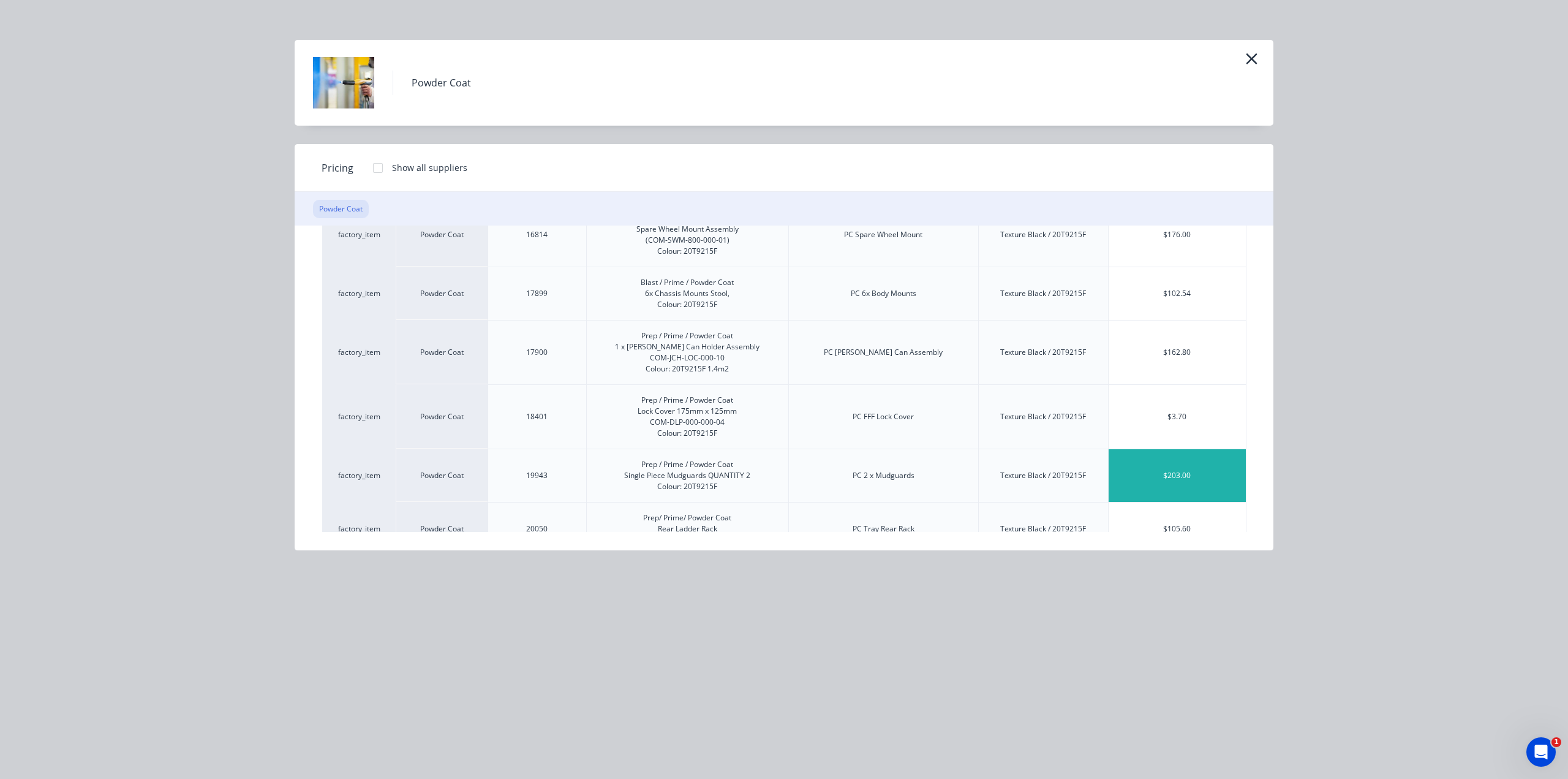
click at [1236, 476] on div "$203.00" at bounding box center [1177, 476] width 137 height 53
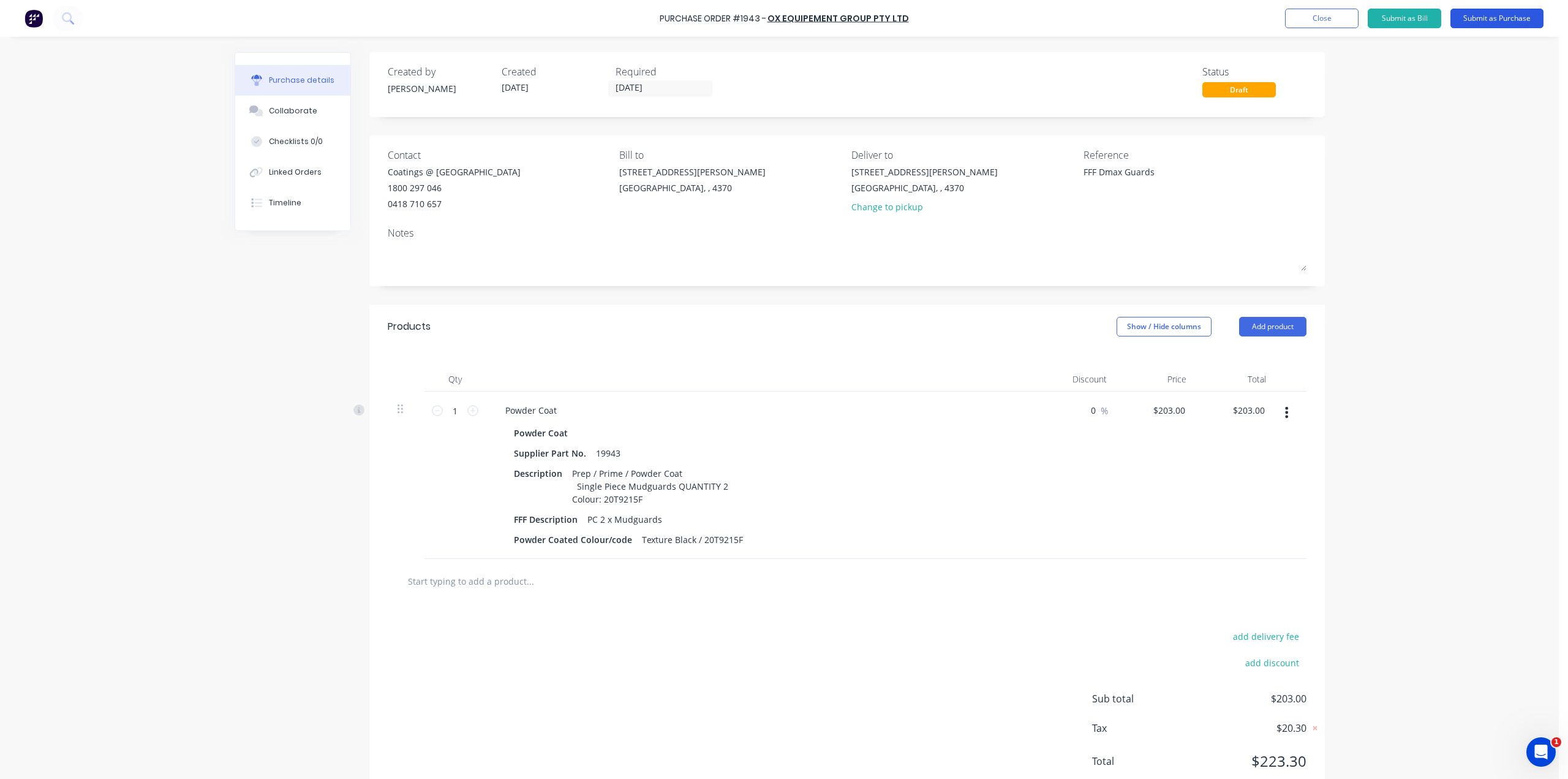
click at [1492, 23] on button "Submit as Purchase" at bounding box center [1497, 18] width 93 height 19
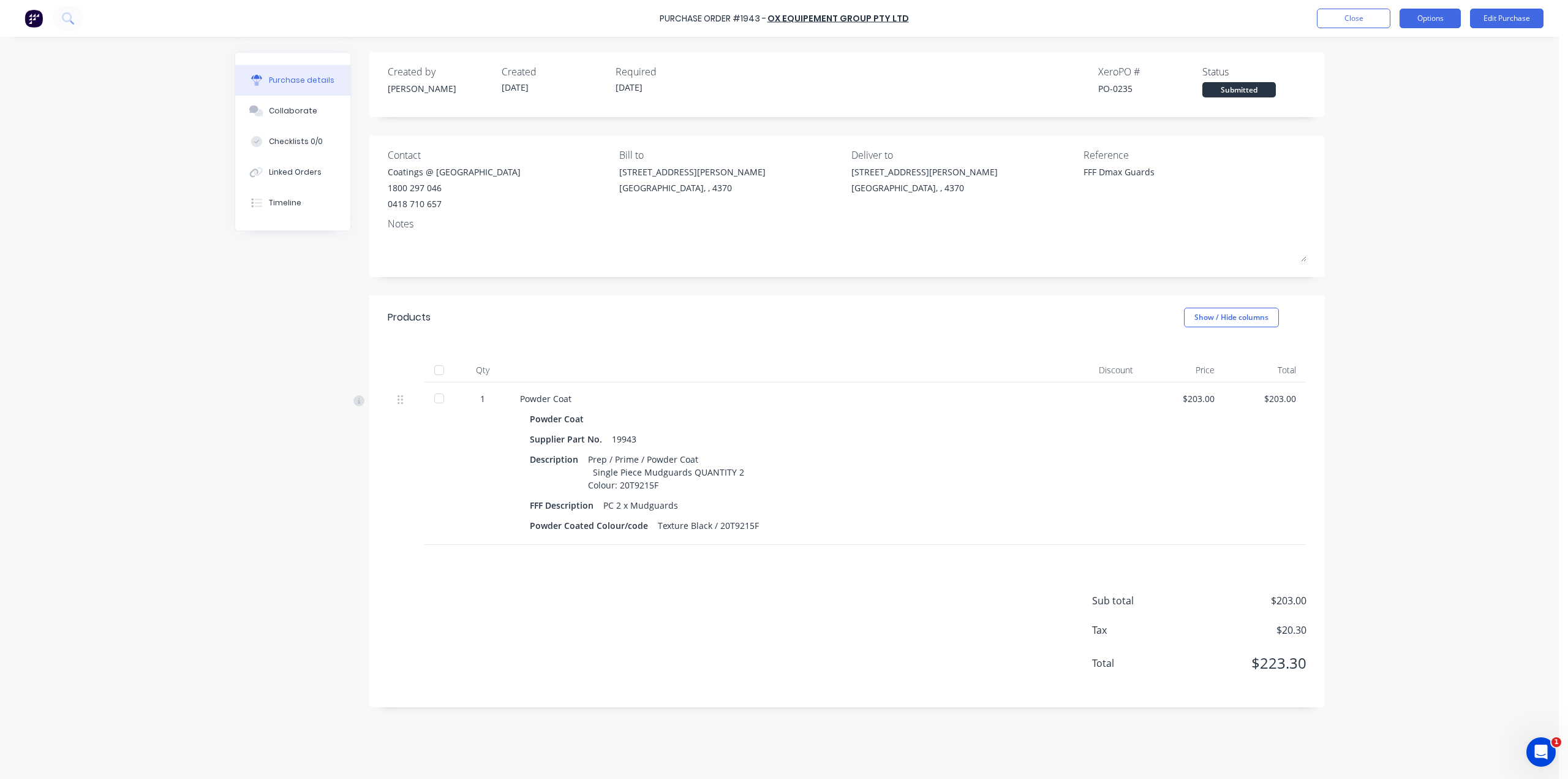
click at [1447, 14] on button "Options" at bounding box center [1430, 18] width 61 height 19
click at [1436, 48] on div "Print / Email" at bounding box center [1403, 50] width 94 height 18
click at [1422, 69] on div "With pricing" at bounding box center [1403, 75] width 94 height 18
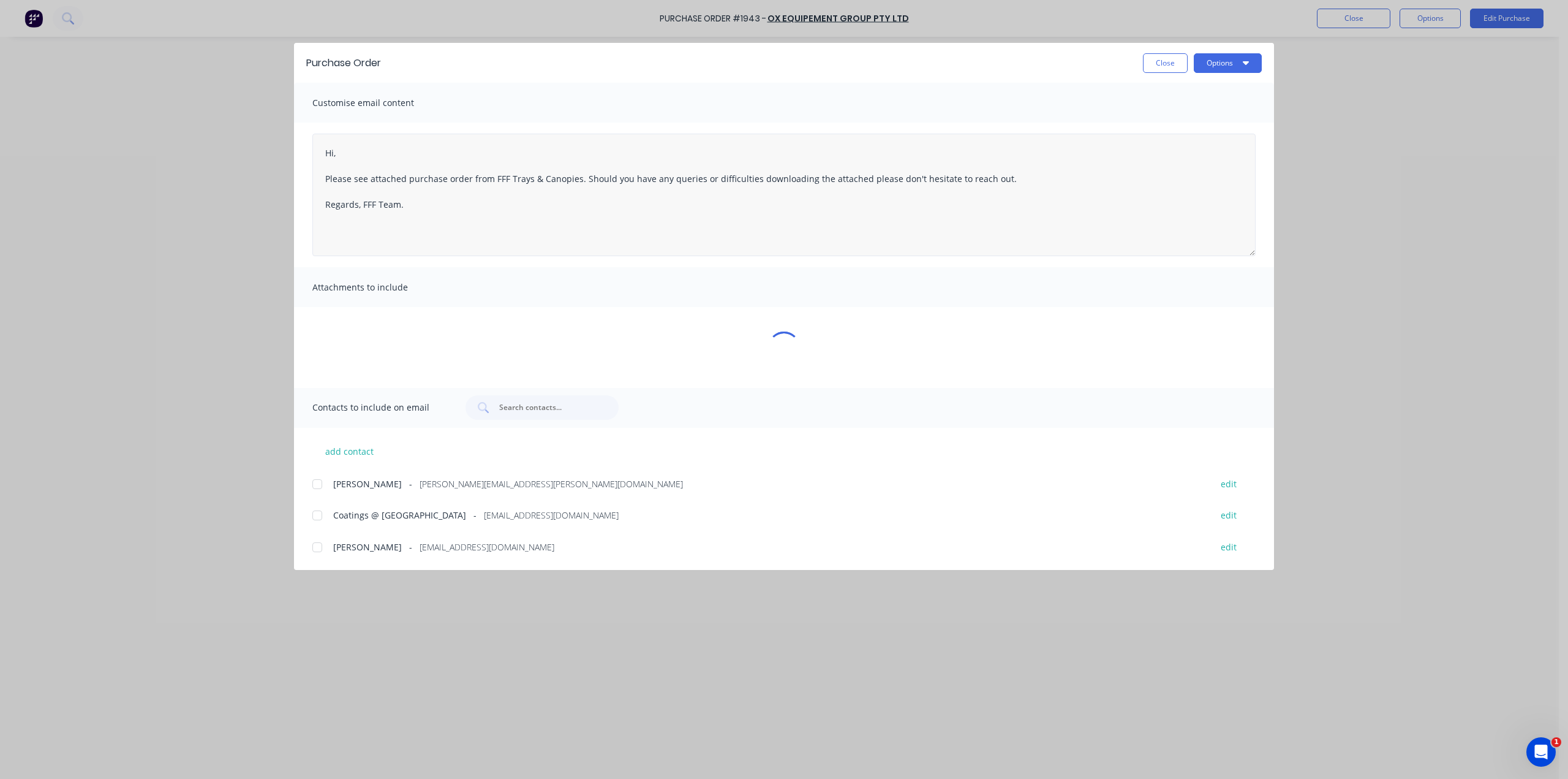
type textarea "x"
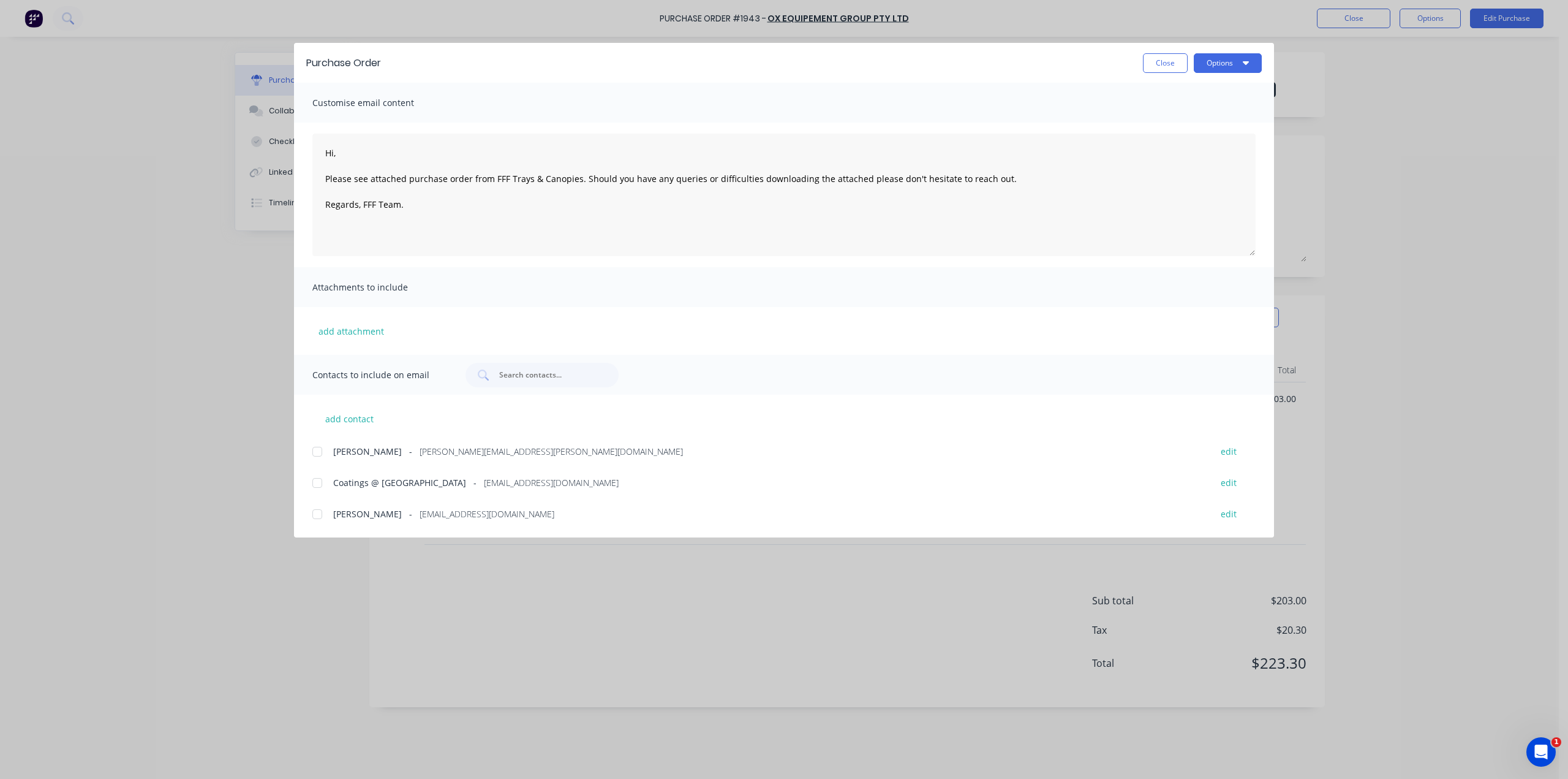
click at [315, 481] on div at bounding box center [317, 483] width 25 height 25
click at [399, 156] on textarea "Hi, Please see attached purchase order from FFF Trays & Canopies. Should you ha…" at bounding box center [784, 195] width 944 height 123
type textarea "Good morning, Please see attached purchase order from FFF Trays & Canopies. Sho…"
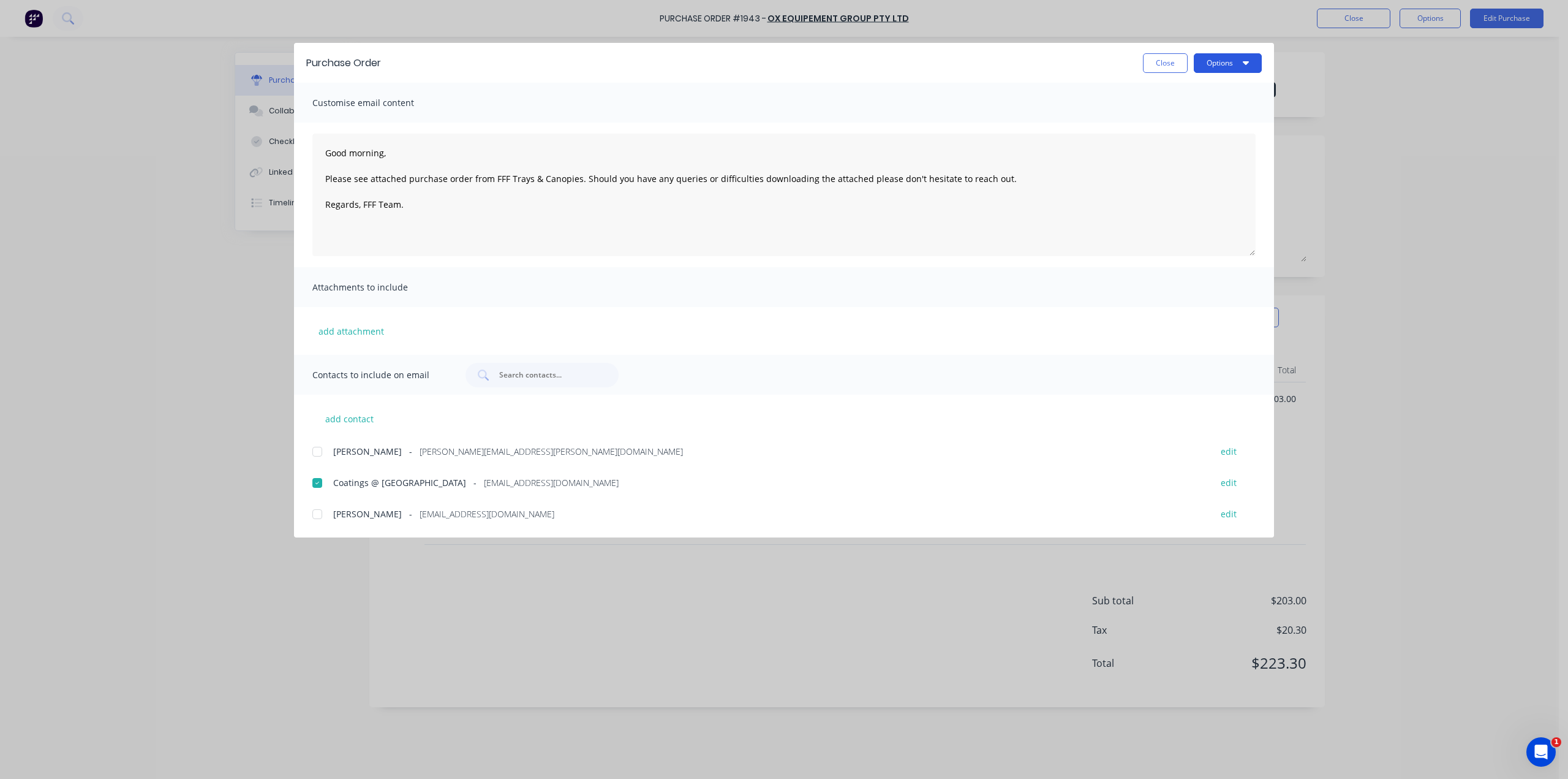
click at [1227, 65] on button "Options" at bounding box center [1227, 63] width 68 height 19
click at [1185, 136] on div "Email" at bounding box center [1204, 143] width 94 height 18
click at [1165, 69] on button "Close" at bounding box center [1165, 63] width 45 height 19
type textarea "x"
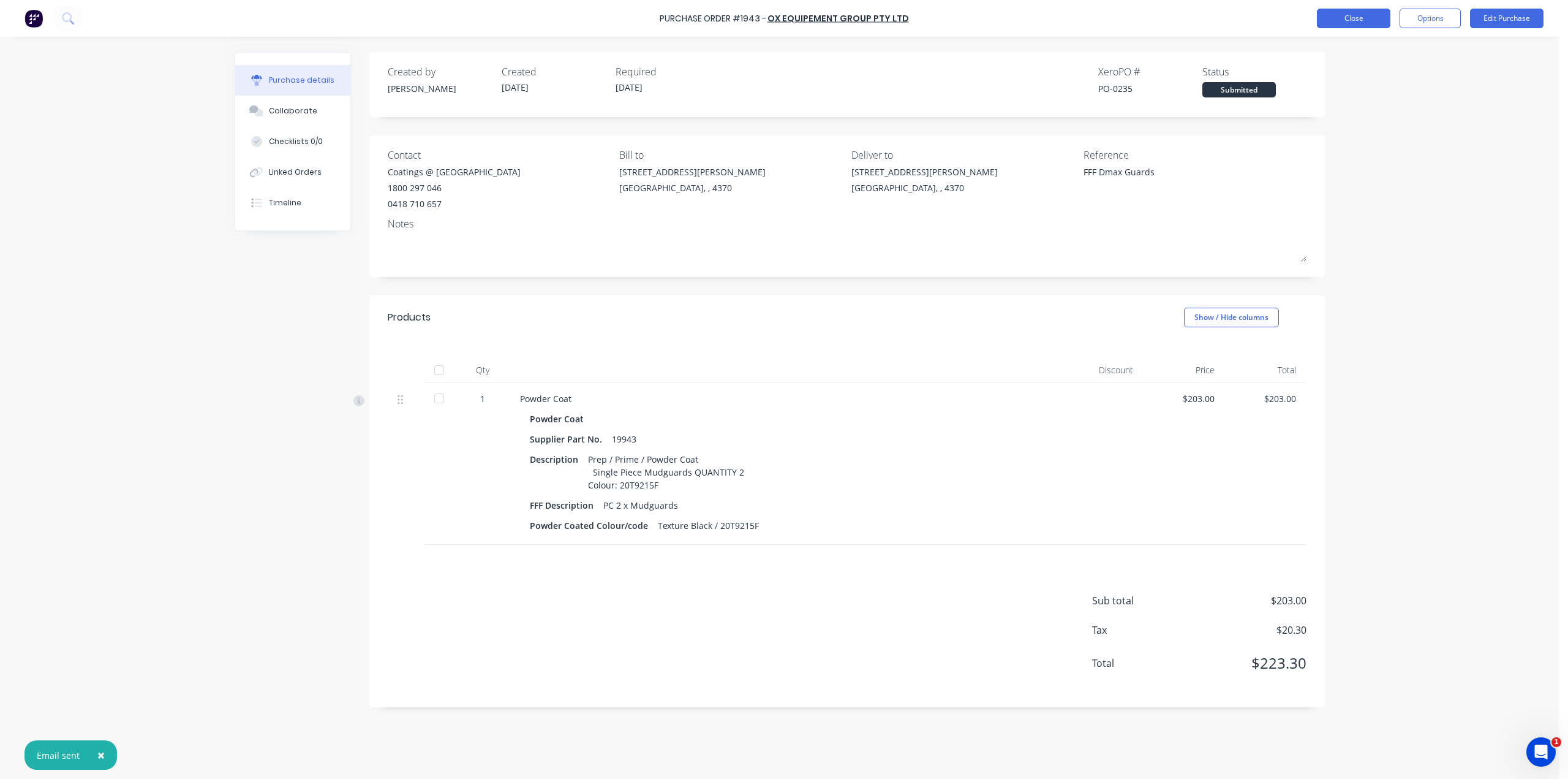
click at [1342, 13] on button "Close" at bounding box center [1354, 18] width 74 height 19
